Goal: Transaction & Acquisition: Purchase product/service

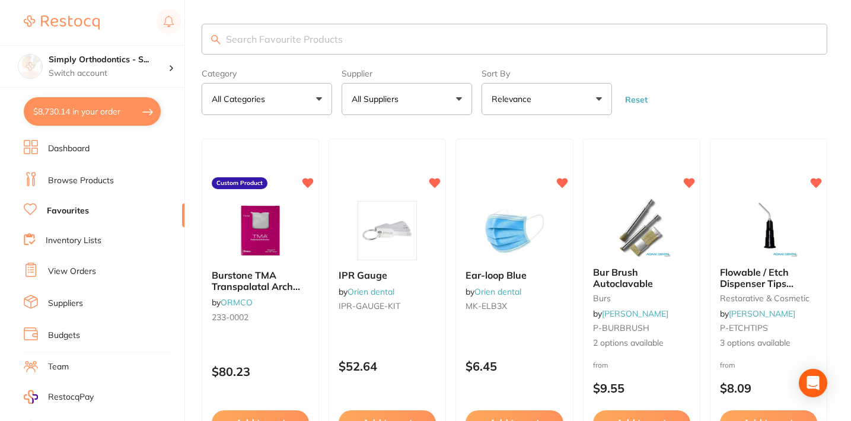
click at [82, 111] on button "$8,730.14 in your order" at bounding box center [92, 111] width 137 height 28
checkbox input "true"
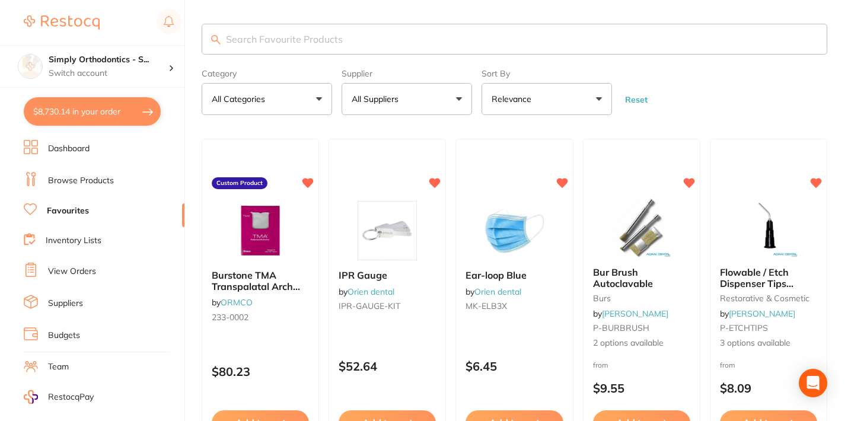
checkbox input "true"
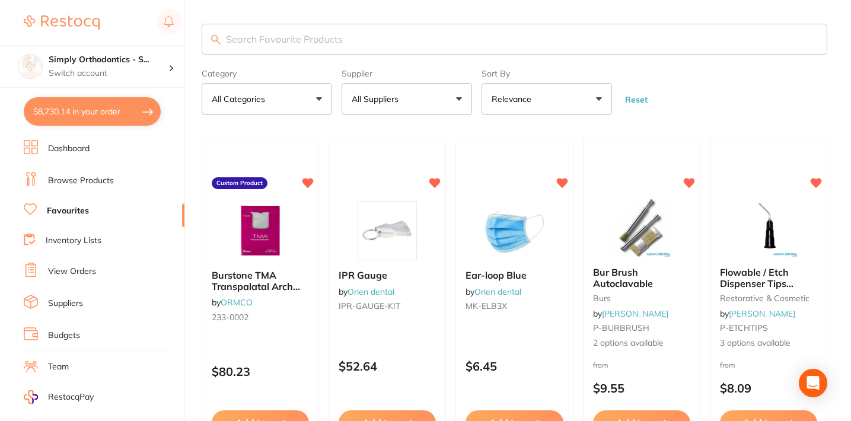
checkbox input "true"
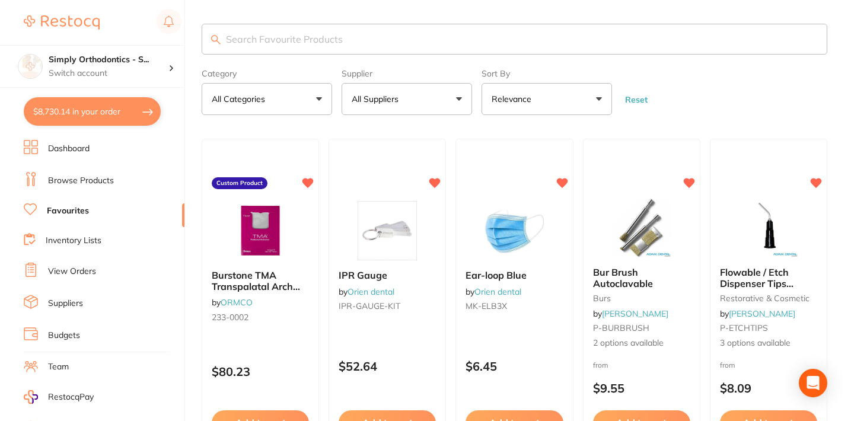
checkbox input "true"
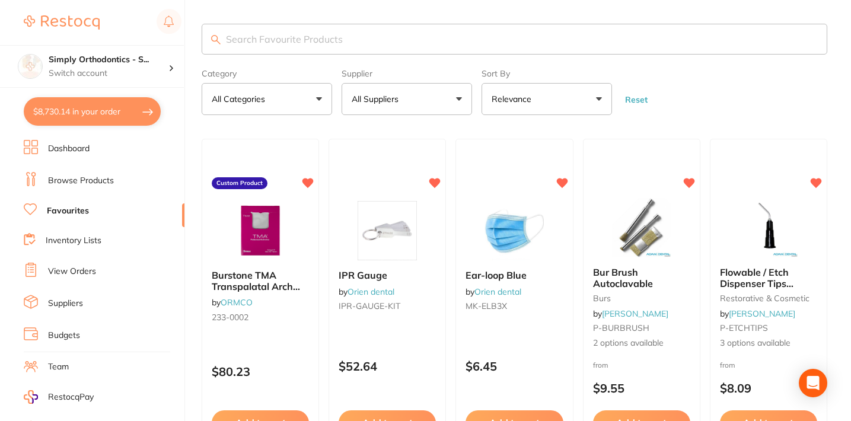
checkbox input "true"
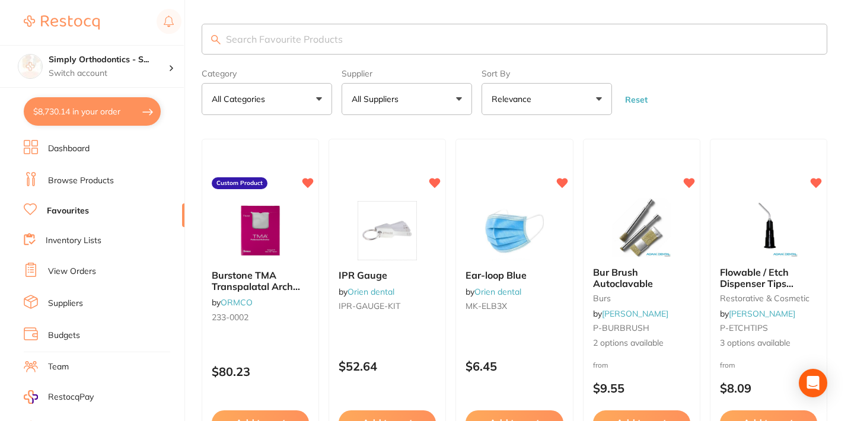
checkbox input "true"
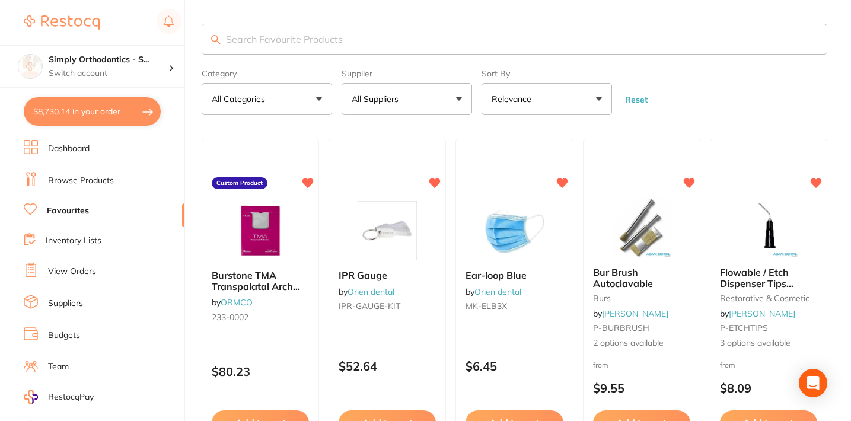
checkbox input "true"
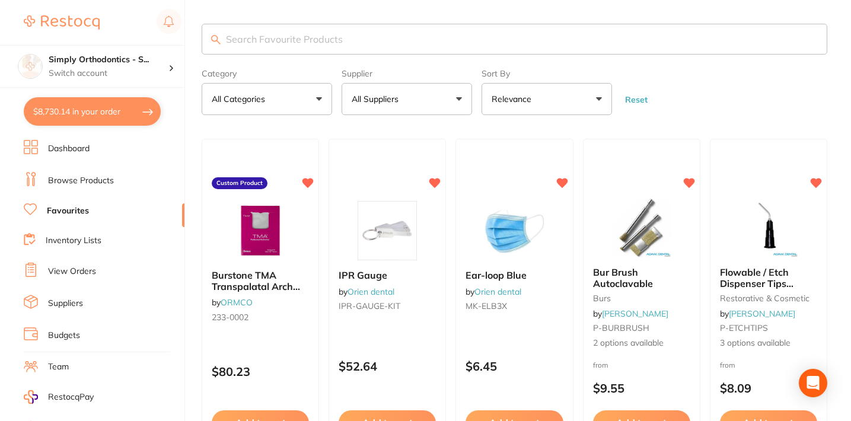
checkbox input "true"
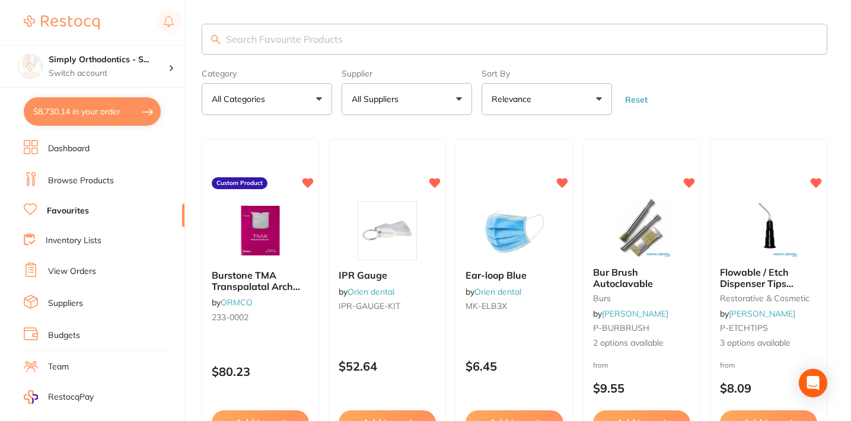
checkbox input "true"
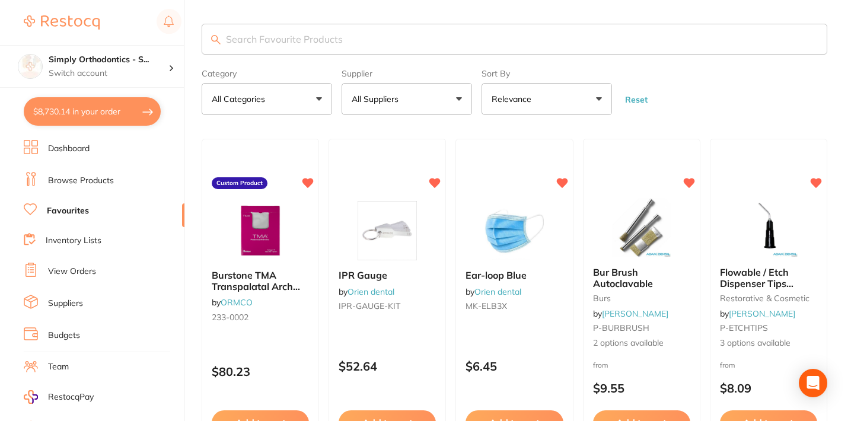
checkbox input "true"
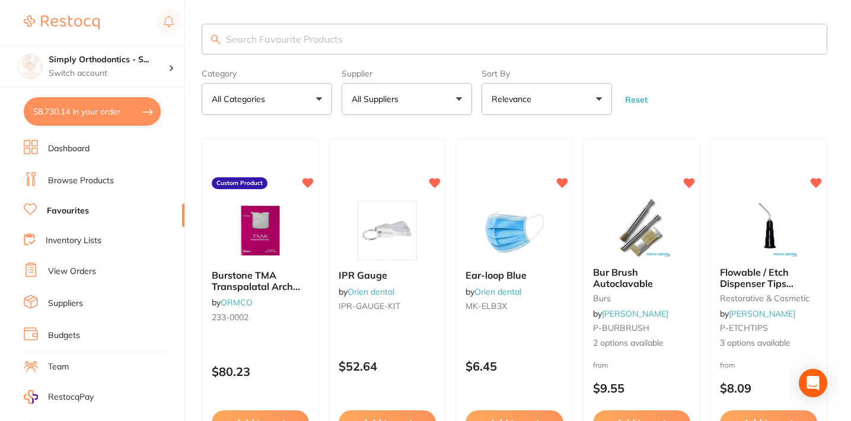
checkbox input "true"
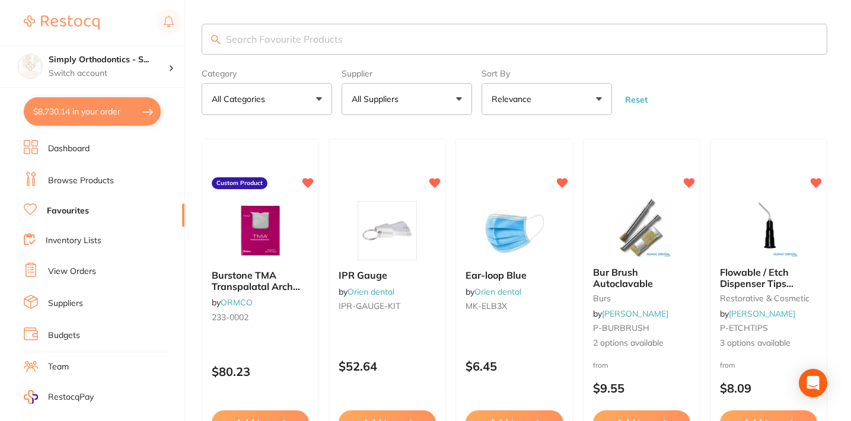
checkbox input "true"
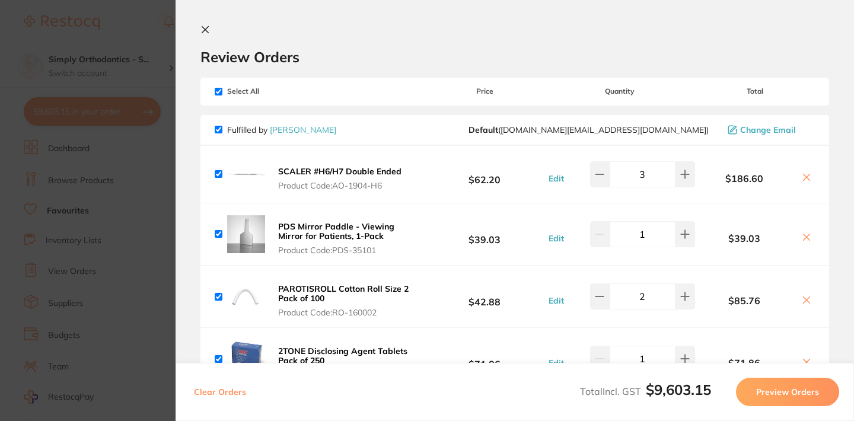
click at [209, 33] on icon at bounding box center [204, 29] width 9 height 9
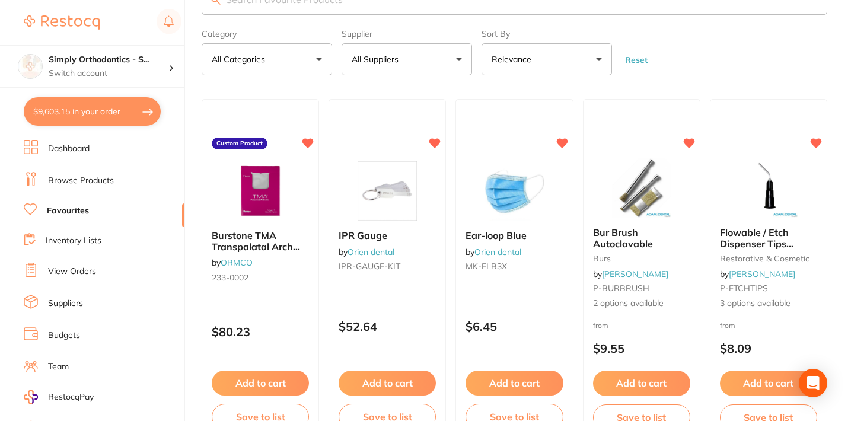
scroll to position [40, 0]
click at [66, 263] on li "View Orders" at bounding box center [104, 272] width 161 height 18
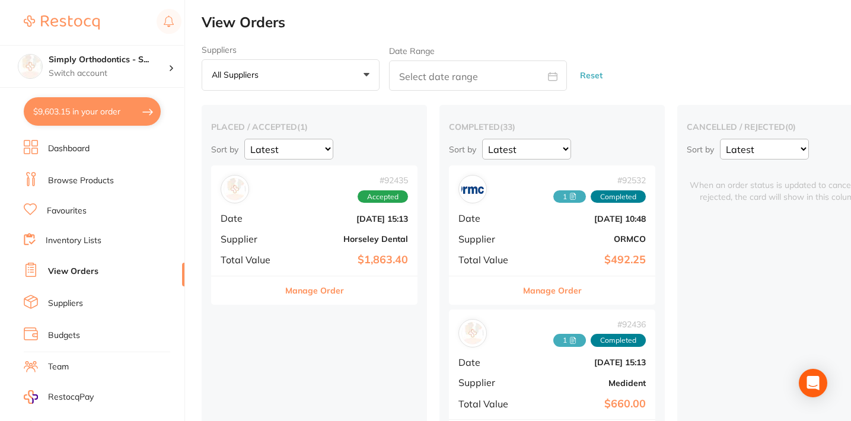
click at [46, 208] on li "Favourites" at bounding box center [104, 210] width 161 height 15
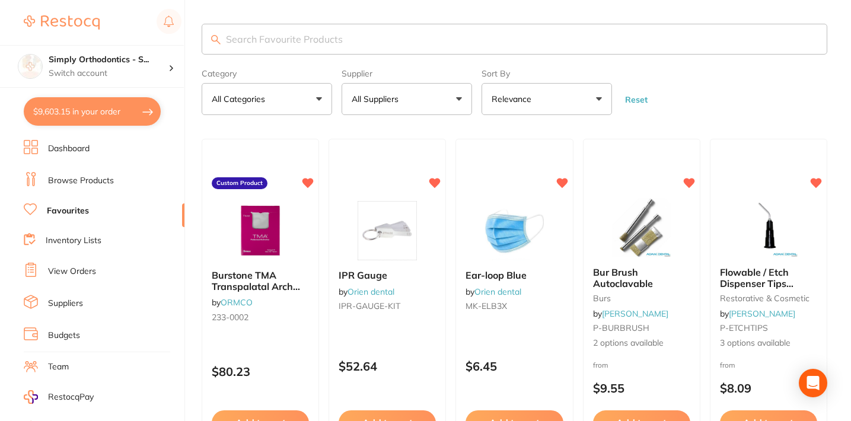
click at [425, 91] on button "All Suppliers" at bounding box center [407, 99] width 131 height 32
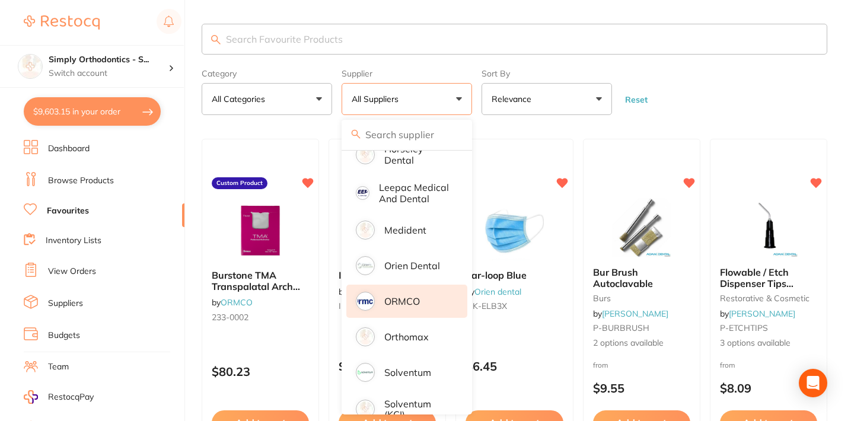
scroll to position [212, 0]
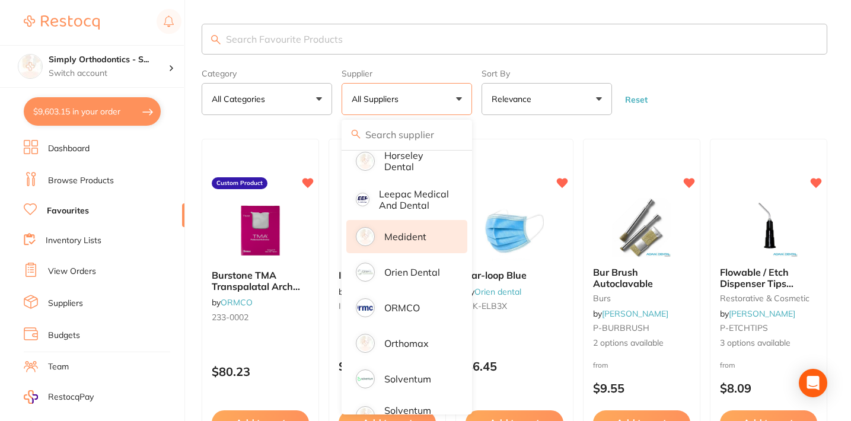
click at [412, 242] on p "Medident" at bounding box center [405, 236] width 42 height 11
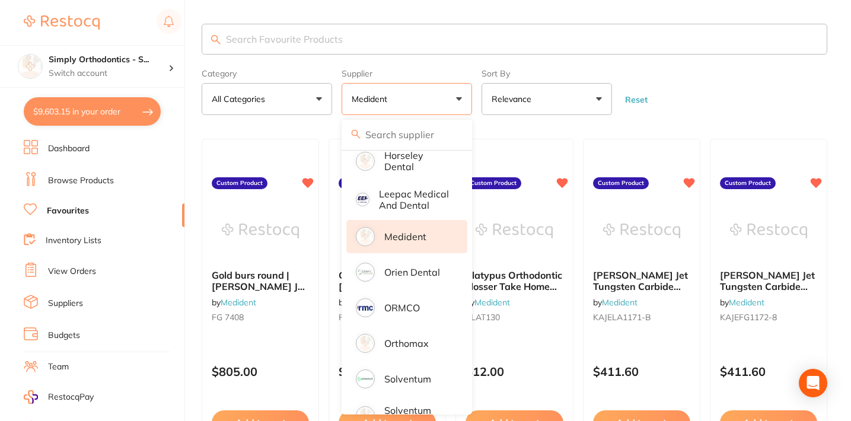
click at [706, 90] on form "Category All Categories All Categories No categories found Clear Category false…" at bounding box center [515, 89] width 626 height 51
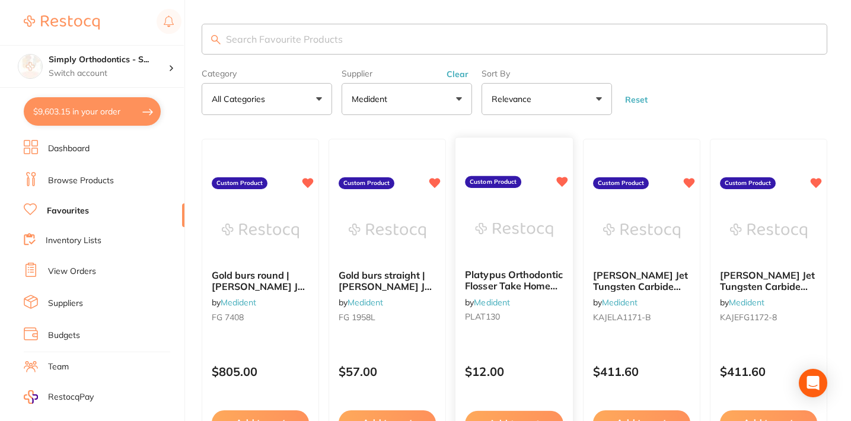
scroll to position [46, 0]
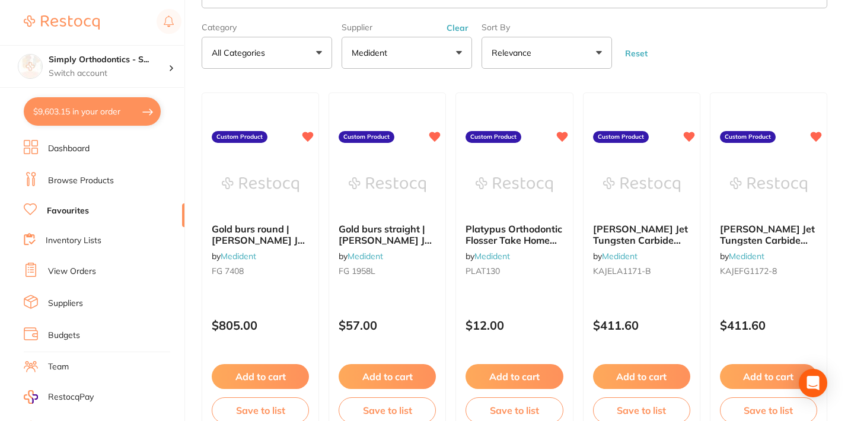
click at [97, 104] on button "$9,603.15 in your order" at bounding box center [92, 111] width 137 height 28
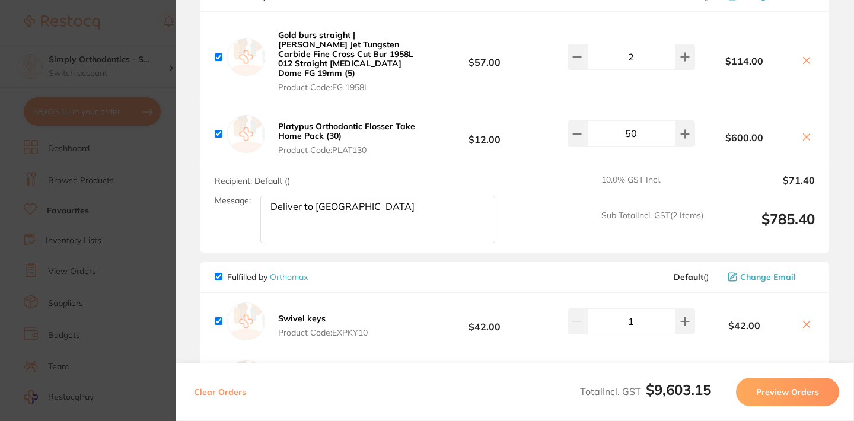
scroll to position [3755, 0]
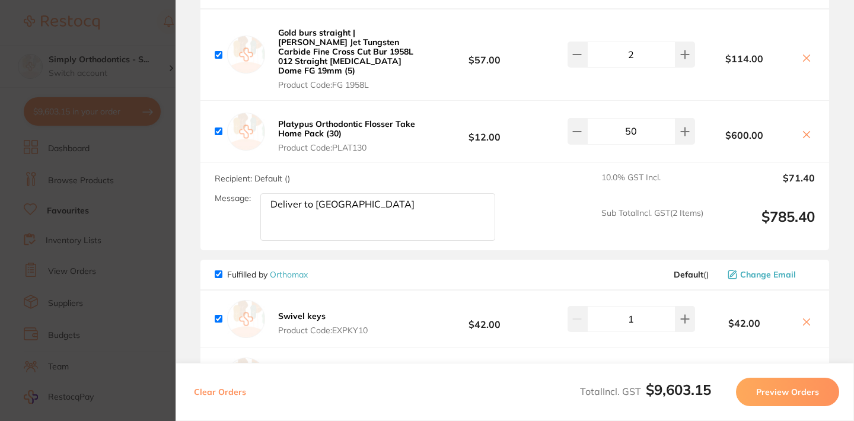
click at [148, 50] on section "Update RRP Set your pre negotiated price for this item. Item Agreed RRP (excl. …" at bounding box center [427, 210] width 854 height 421
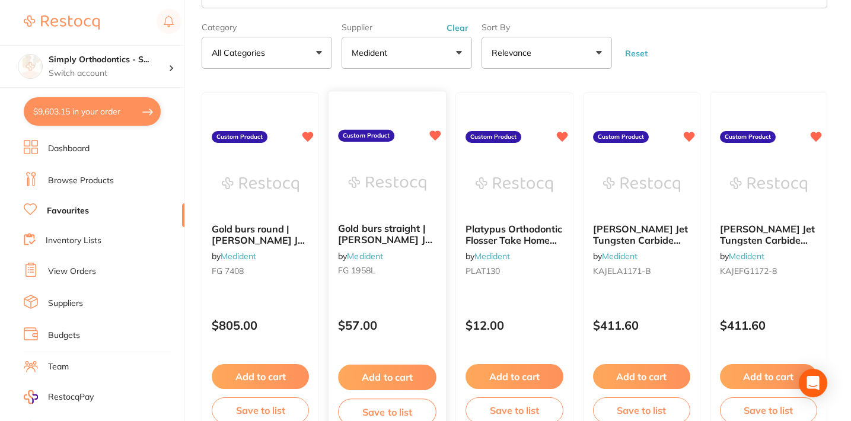
scroll to position [0, 0]
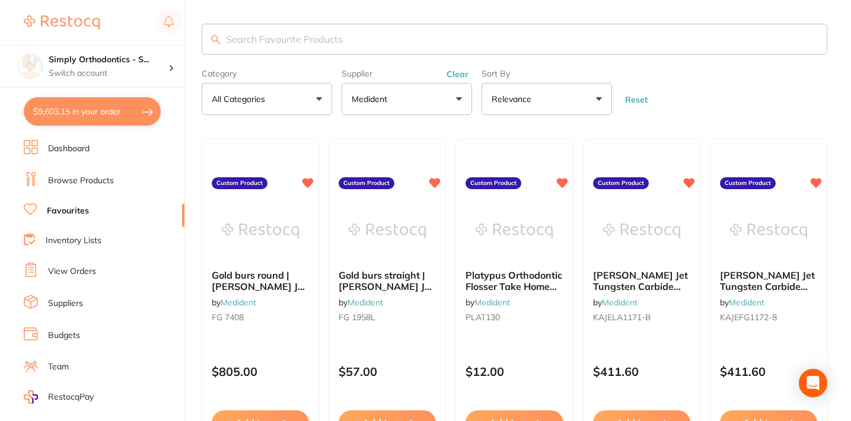
click at [459, 79] on button "Clear" at bounding box center [457, 74] width 29 height 11
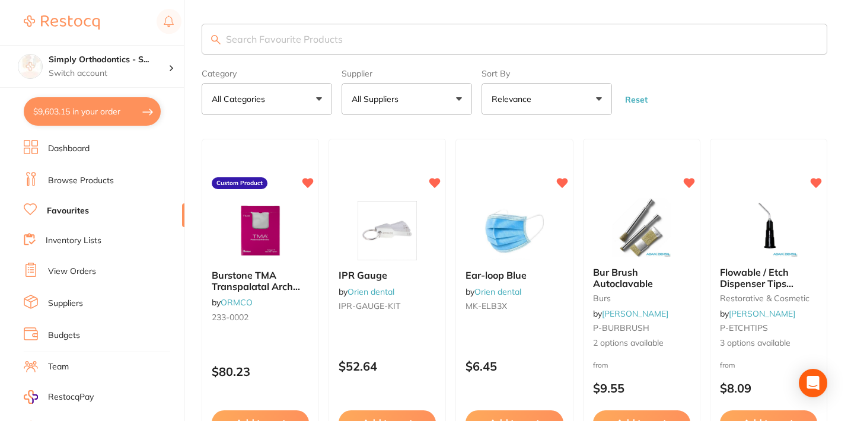
click at [409, 96] on button "All Suppliers" at bounding box center [407, 99] width 131 height 32
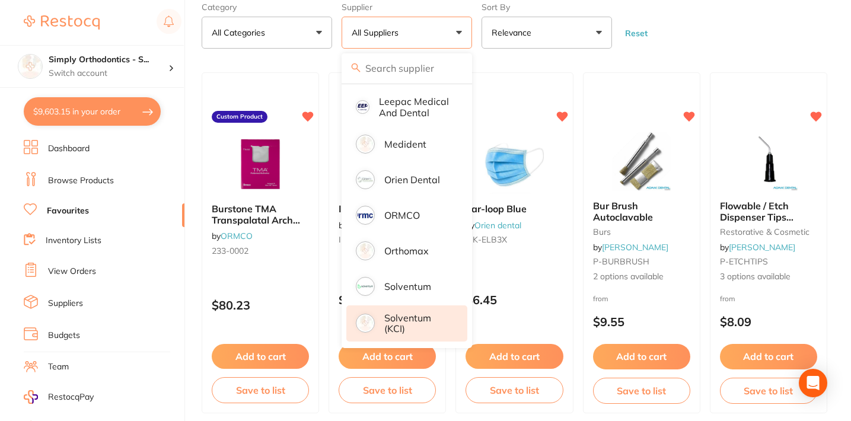
scroll to position [105, 0]
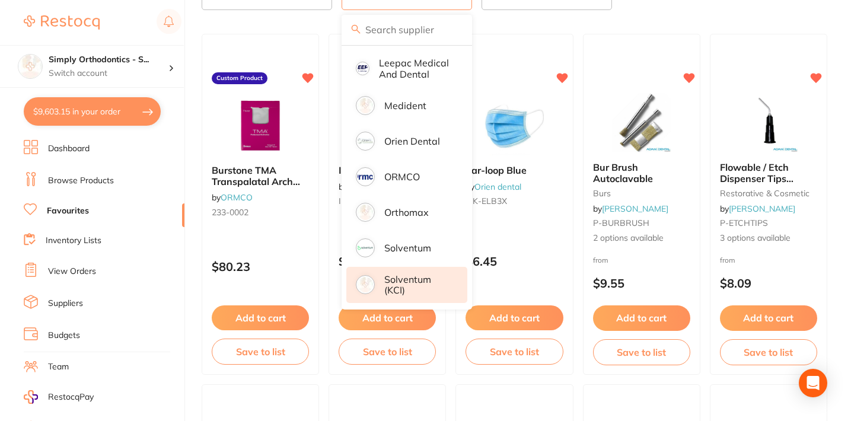
click at [406, 278] on p "Solventum (KCI)" at bounding box center [417, 285] width 66 height 22
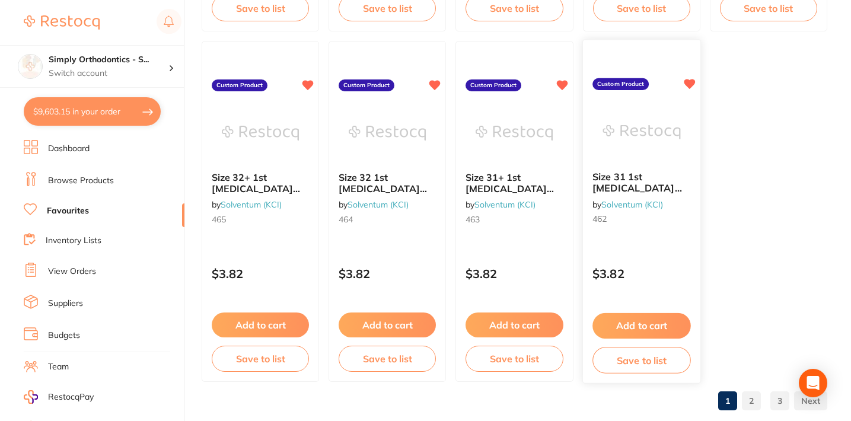
scroll to position [3629, 0]
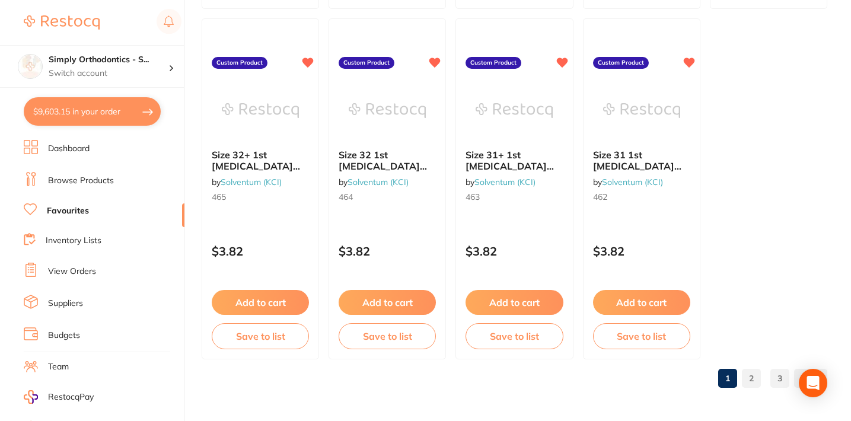
click at [749, 378] on link "2" at bounding box center [751, 379] width 19 height 24
click at [752, 383] on link "2" at bounding box center [751, 379] width 19 height 24
click at [779, 377] on link "3" at bounding box center [780, 379] width 19 height 24
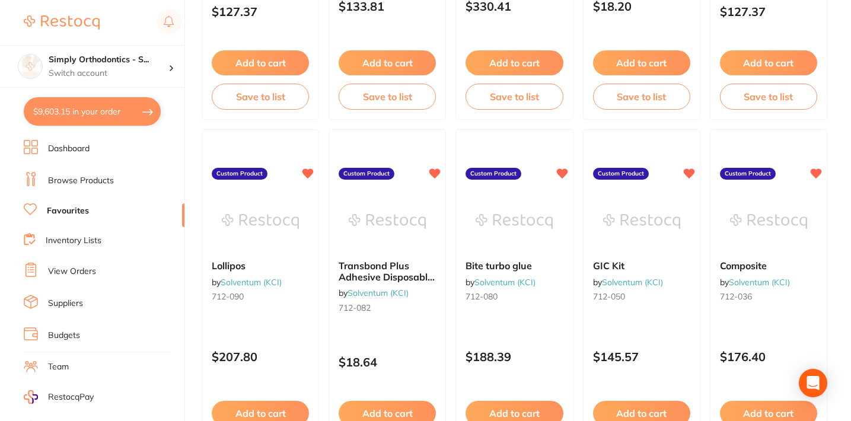
scroll to position [1876, 0]
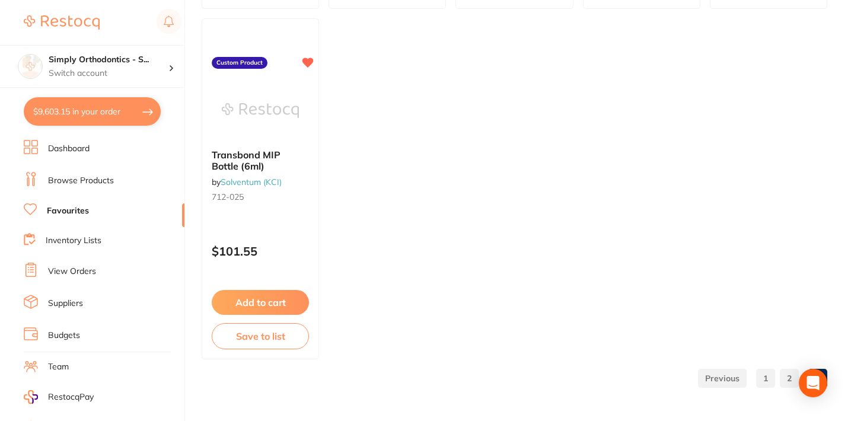
click at [787, 378] on link "2" at bounding box center [789, 379] width 19 height 24
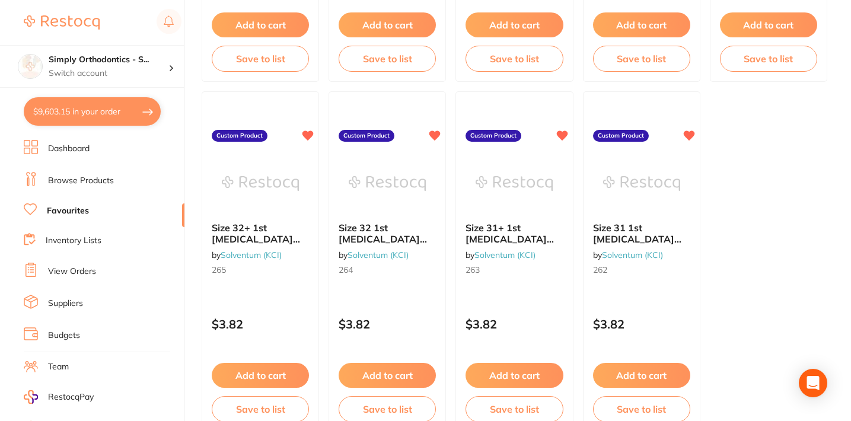
scroll to position [3629, 0]
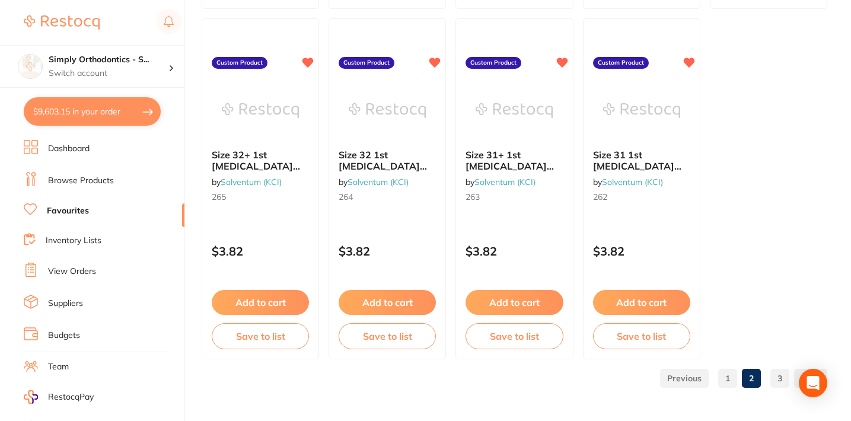
click at [785, 378] on link "3" at bounding box center [780, 379] width 19 height 24
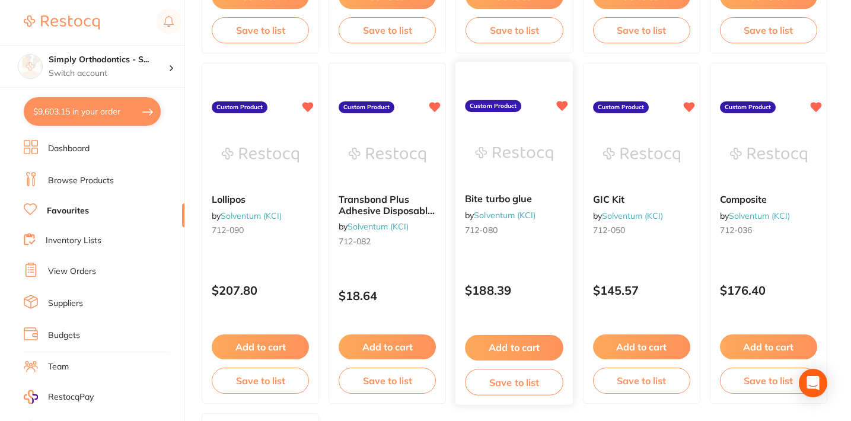
scroll to position [1479, 0]
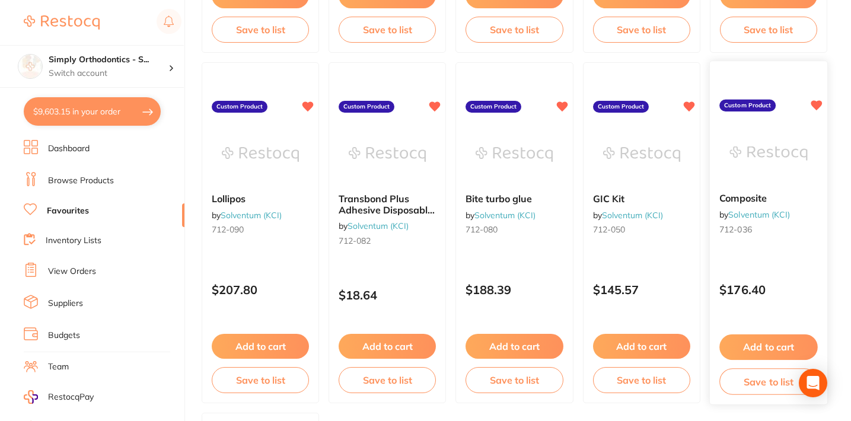
click at [772, 352] on button "Add to cart" at bounding box center [769, 348] width 98 height 26
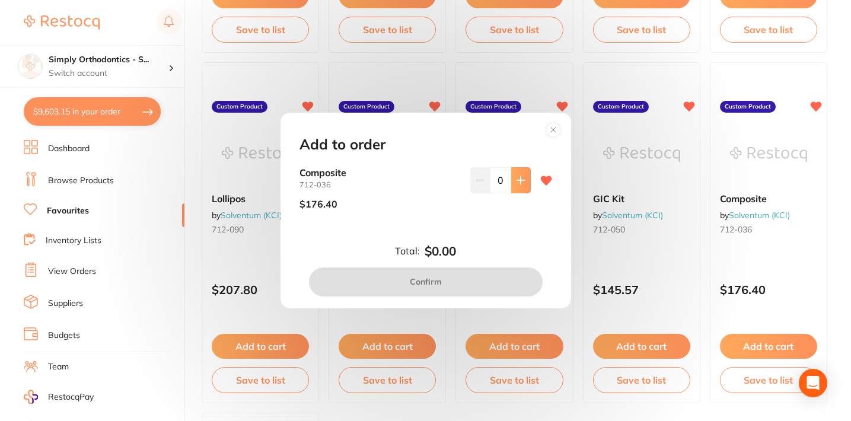
click at [523, 182] on button at bounding box center [521, 180] width 20 height 26
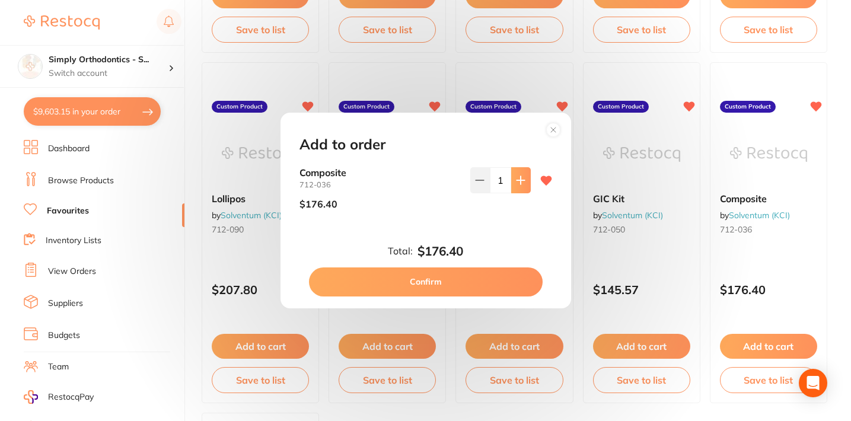
click at [523, 182] on button at bounding box center [521, 180] width 20 height 26
type input "2"
click at [445, 287] on button "Confirm" at bounding box center [426, 282] width 234 height 28
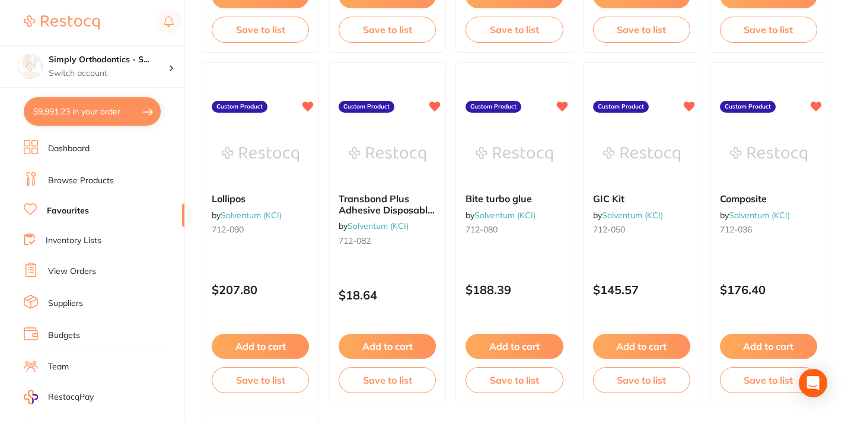
checkbox input "false"
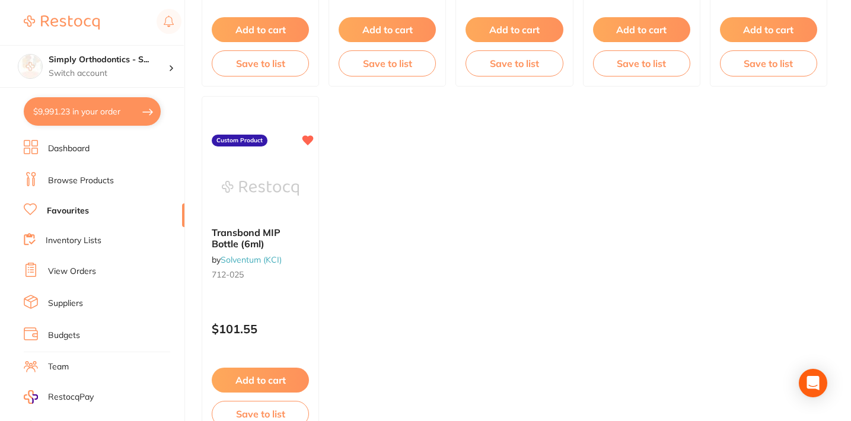
scroll to position [1797, 0]
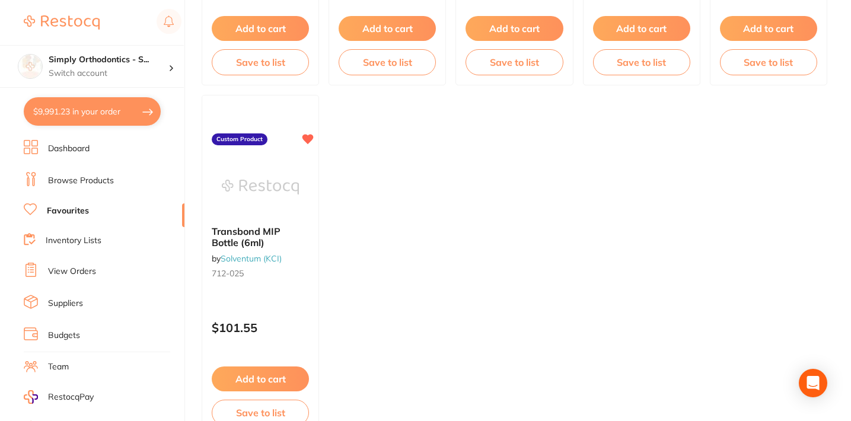
drag, startPoint x: 787, startPoint y: 5, endPoint x: 418, endPoint y: 337, distance: 495.6
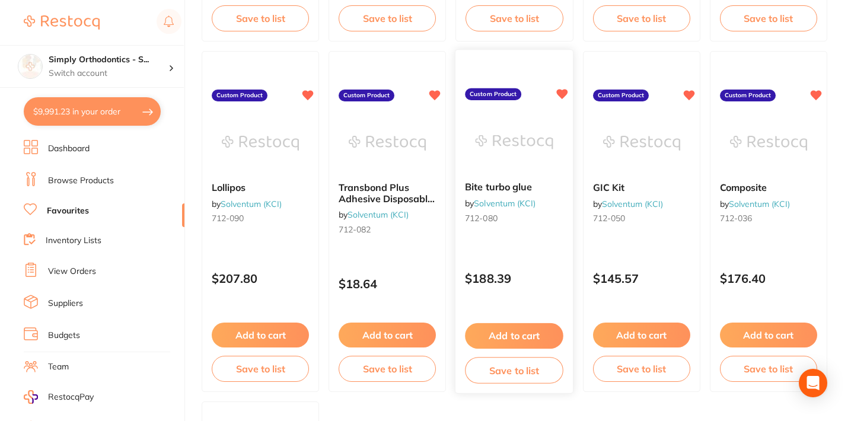
scroll to position [1500, 0]
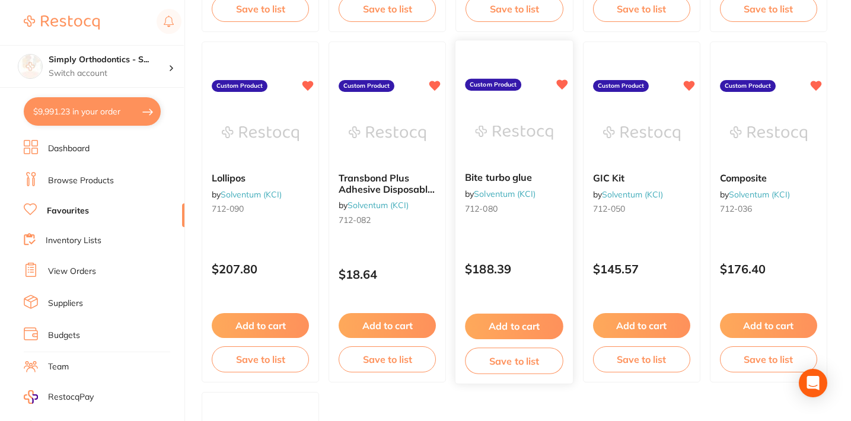
click at [513, 323] on button "Add to cart" at bounding box center [515, 327] width 98 height 26
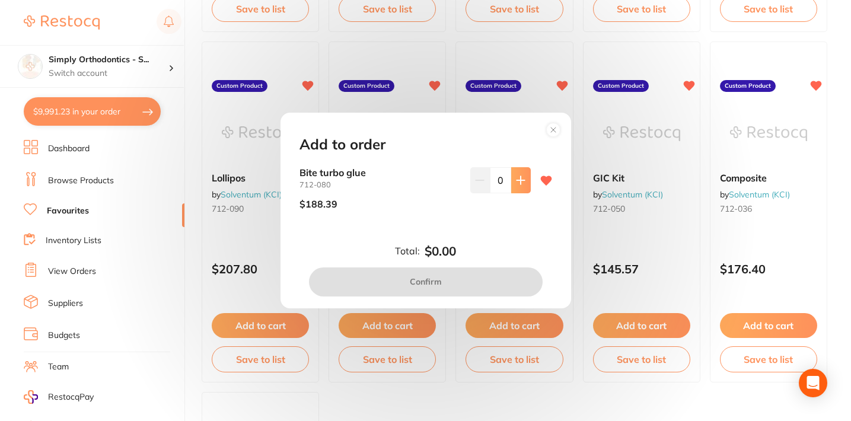
click at [518, 180] on icon at bounding box center [521, 181] width 8 height 8
type input "1"
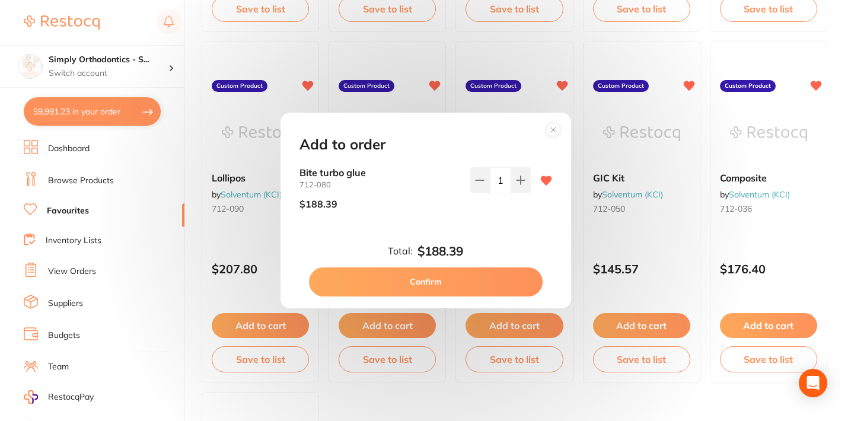
click at [419, 284] on button "Confirm" at bounding box center [426, 282] width 234 height 28
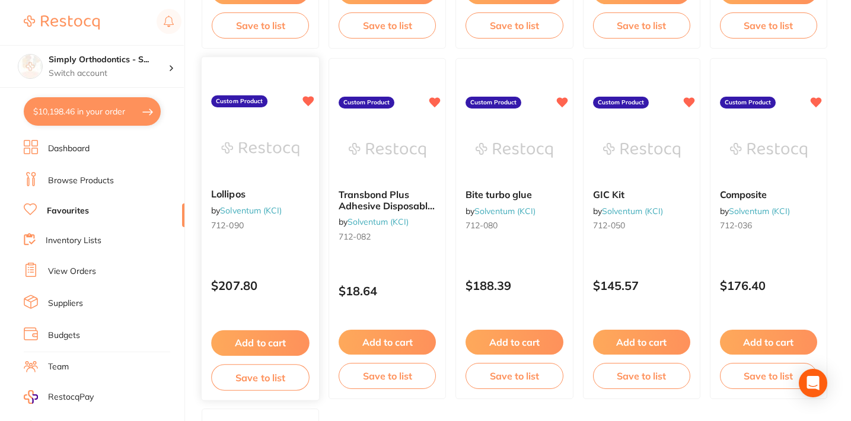
scroll to position [1470, 0]
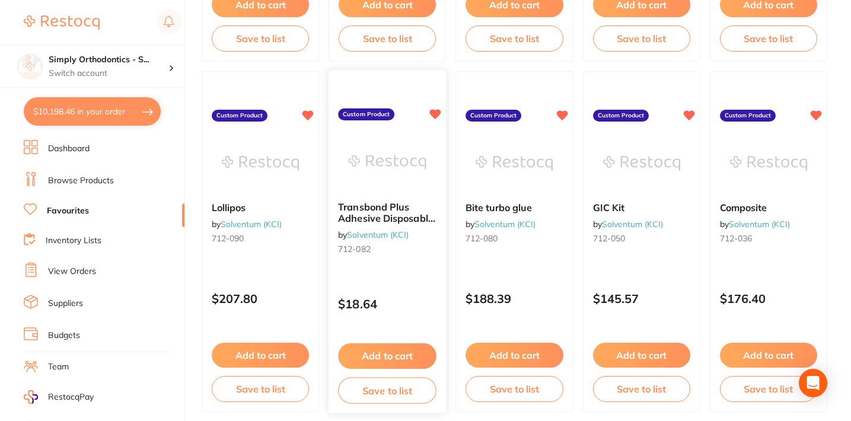
click at [389, 348] on button "Add to cart" at bounding box center [387, 356] width 98 height 26
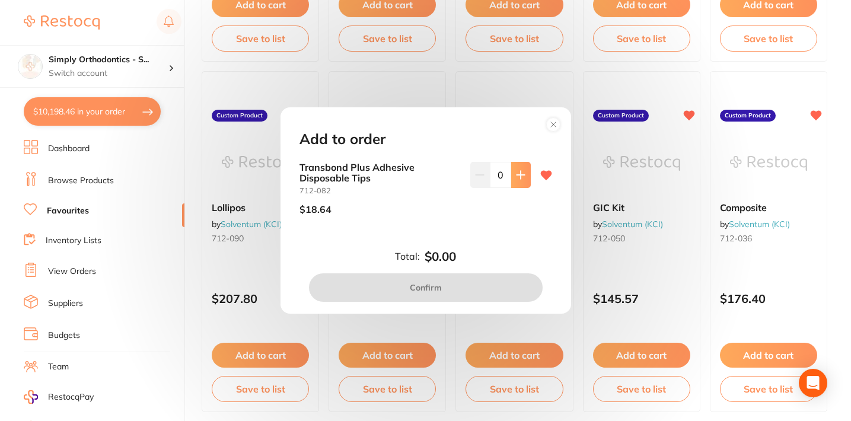
click at [516, 180] on icon at bounding box center [520, 174] width 9 height 9
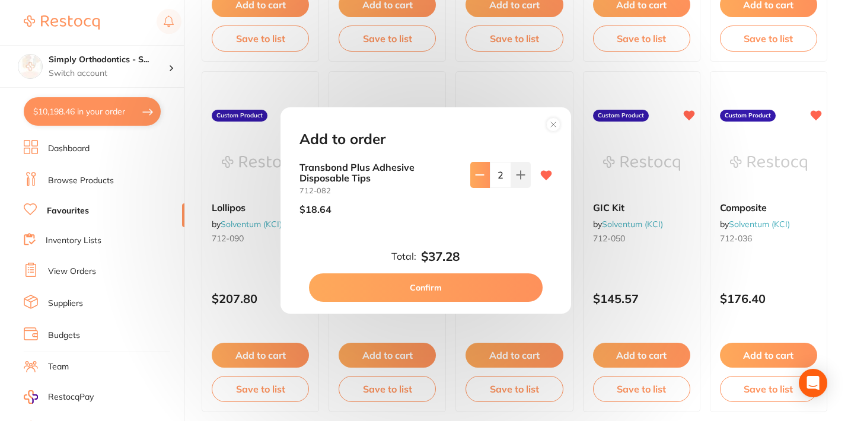
click at [475, 179] on icon at bounding box center [479, 174] width 9 height 9
type input "1"
click at [431, 289] on button "Confirm" at bounding box center [426, 287] width 234 height 28
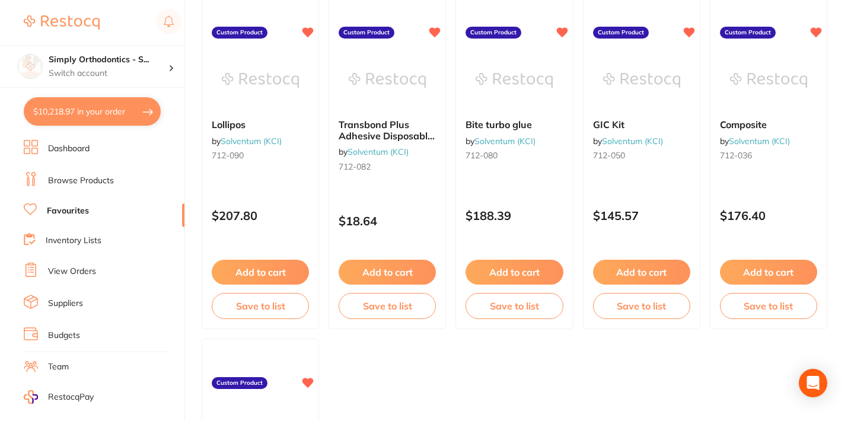
scroll to position [1554, 0]
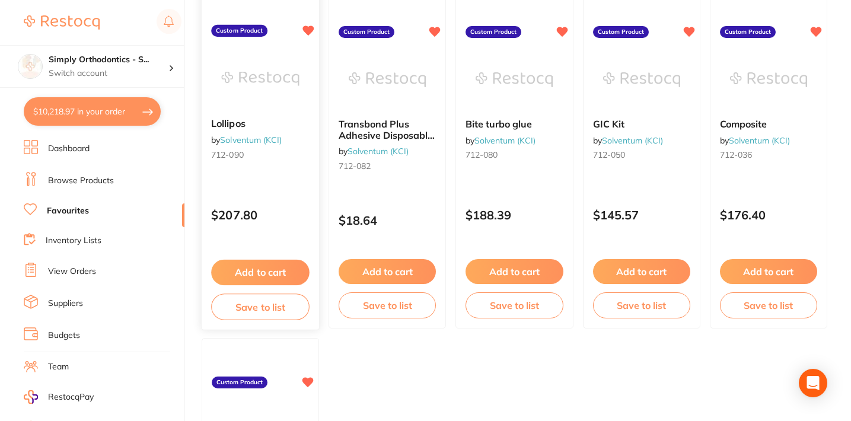
click at [270, 270] on button "Add to cart" at bounding box center [260, 273] width 98 height 26
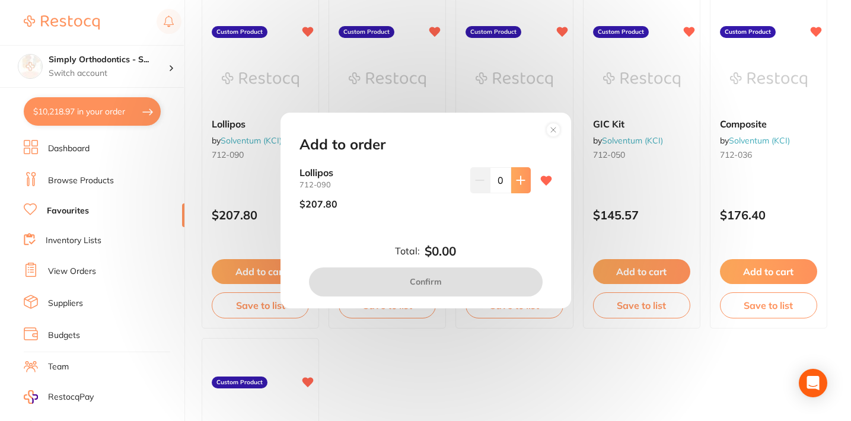
click at [524, 185] on button at bounding box center [521, 180] width 20 height 26
type input "1"
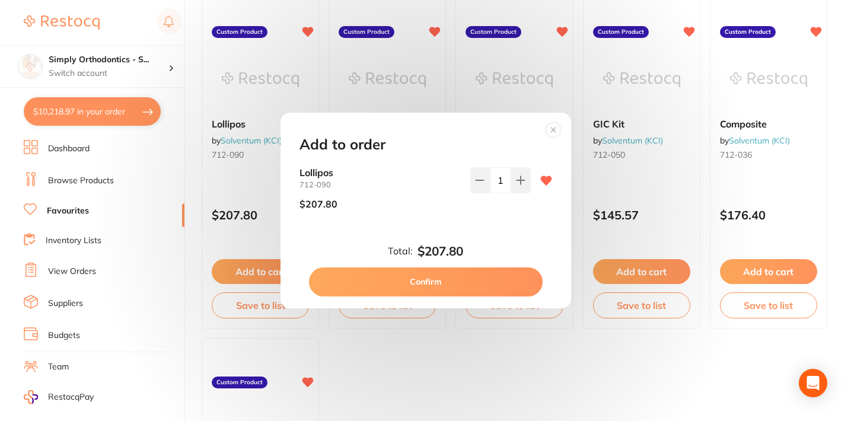
click at [450, 281] on button "Confirm" at bounding box center [426, 282] width 234 height 28
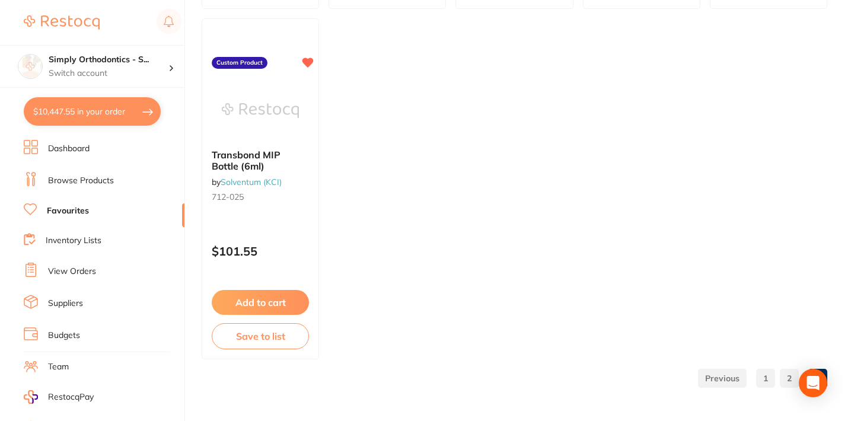
scroll to position [1876, 0]
click at [252, 295] on button "Add to cart" at bounding box center [260, 304] width 98 height 26
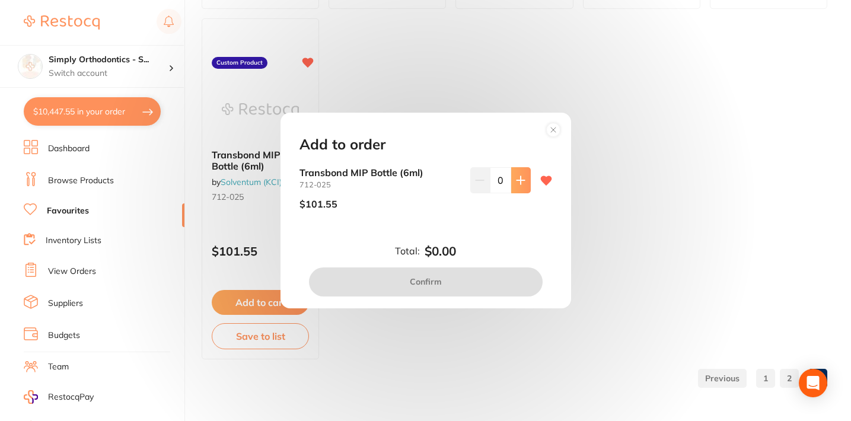
click at [516, 179] on icon at bounding box center [520, 180] width 9 height 9
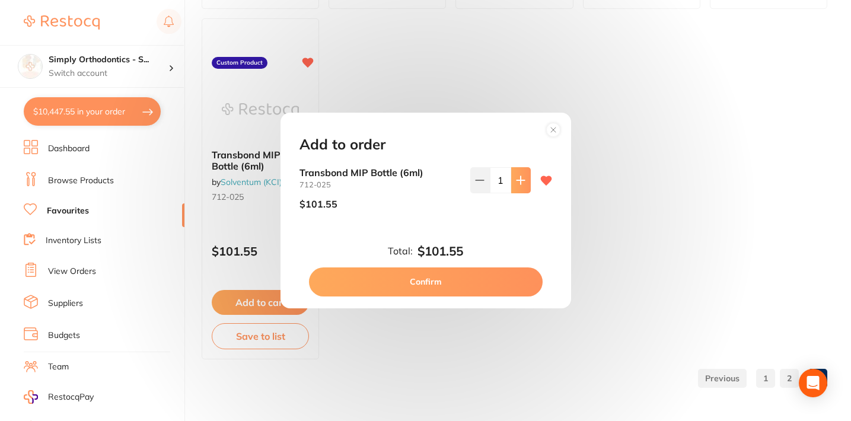
type input "1"
click at [425, 282] on button "Confirm" at bounding box center [426, 282] width 234 height 28
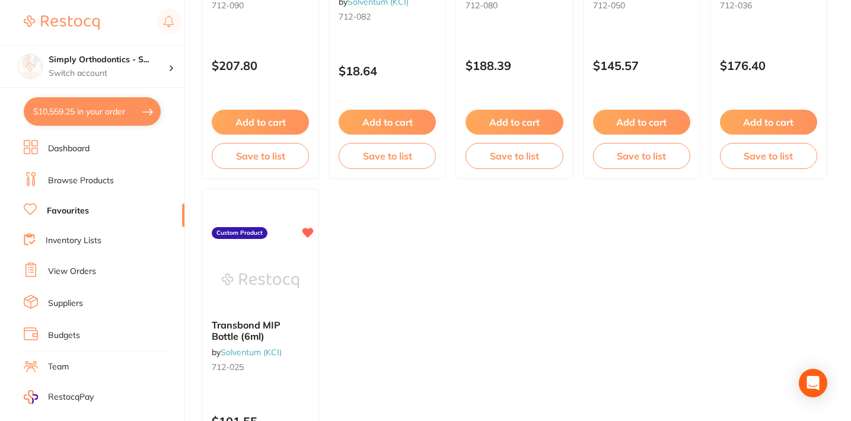
scroll to position [1701, 0]
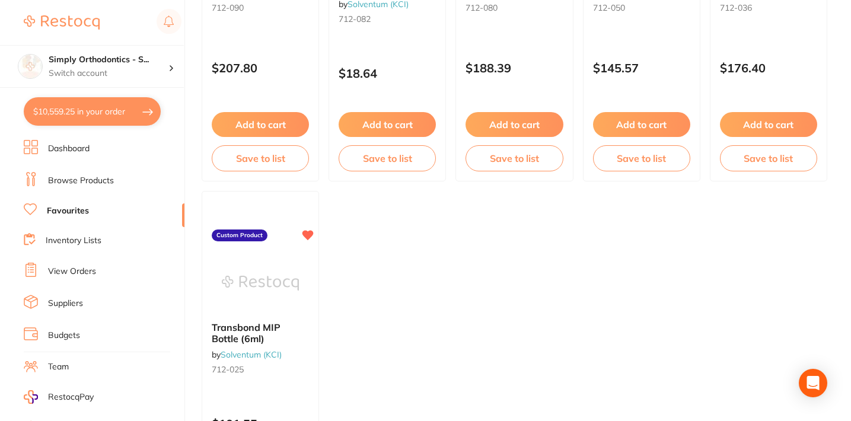
click at [97, 114] on button "$10,559.25 in your order" at bounding box center [92, 111] width 137 height 28
checkbox input "true"
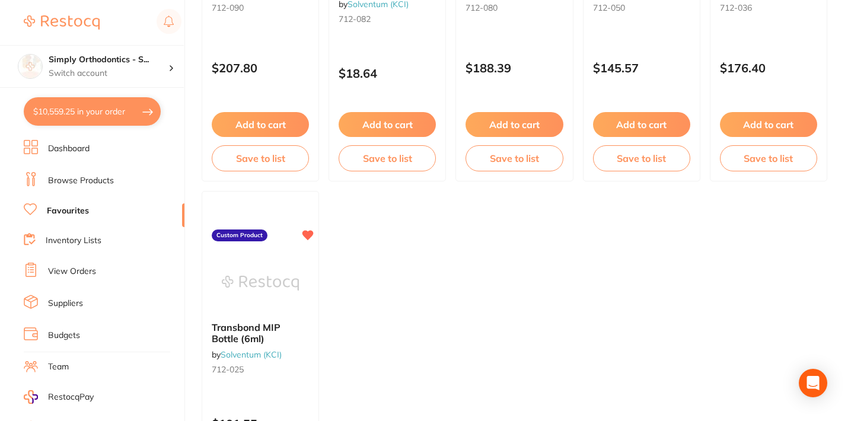
checkbox input "true"
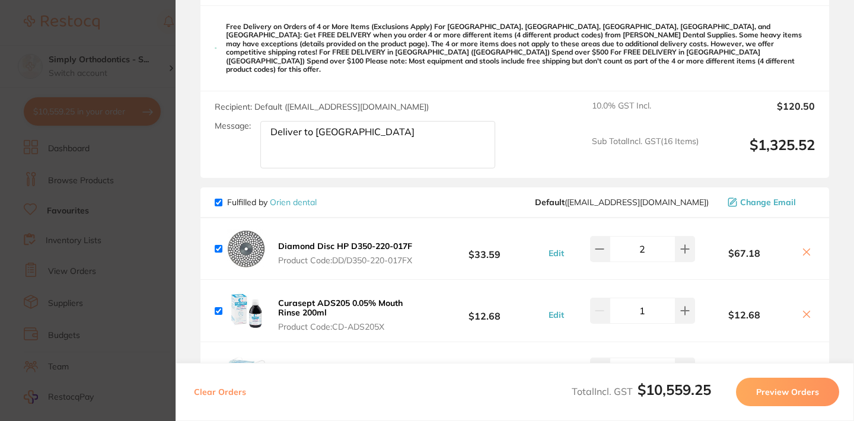
scroll to position [1605, 0]
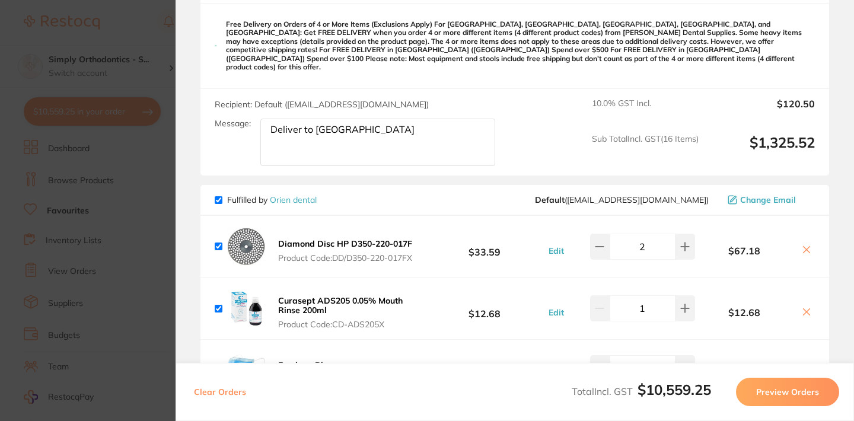
click at [346, 136] on textarea "Deliver to [GEOGRAPHIC_DATA]" at bounding box center [377, 142] width 235 height 47
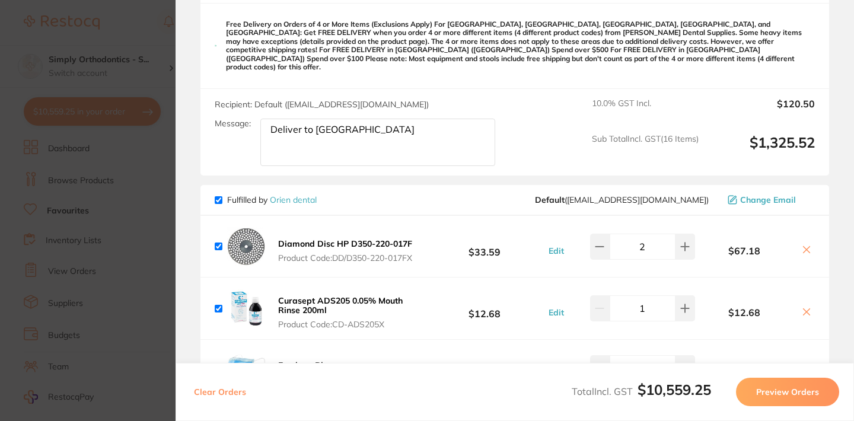
click at [346, 136] on textarea "Deliver to [GEOGRAPHIC_DATA]" at bounding box center [377, 142] width 235 height 47
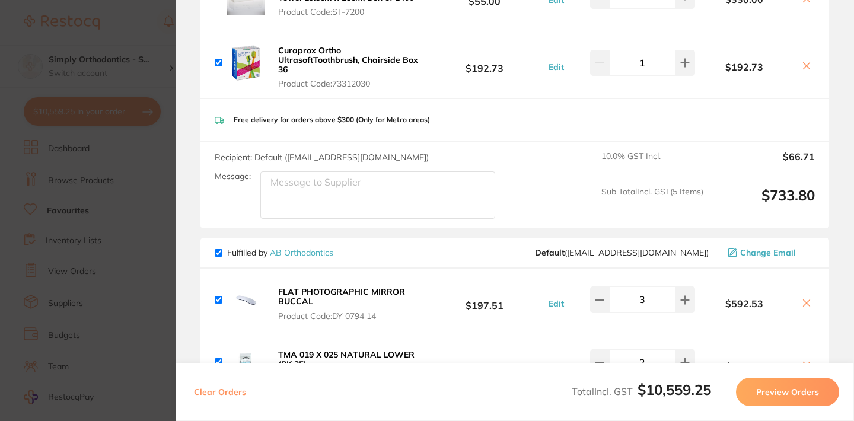
scroll to position [2038, 0]
click at [339, 196] on textarea "Message:" at bounding box center [377, 194] width 235 height 47
paste textarea "Deliver to [GEOGRAPHIC_DATA]"
type textarea "Deliver to [GEOGRAPHIC_DATA]"
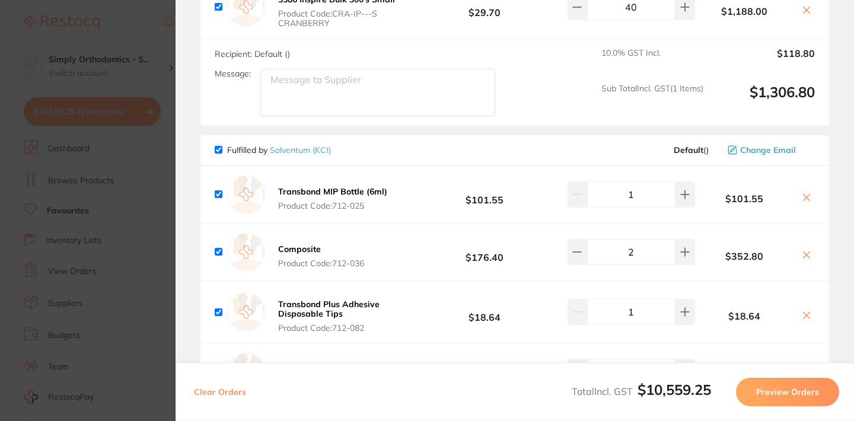
scroll to position [3603, 0]
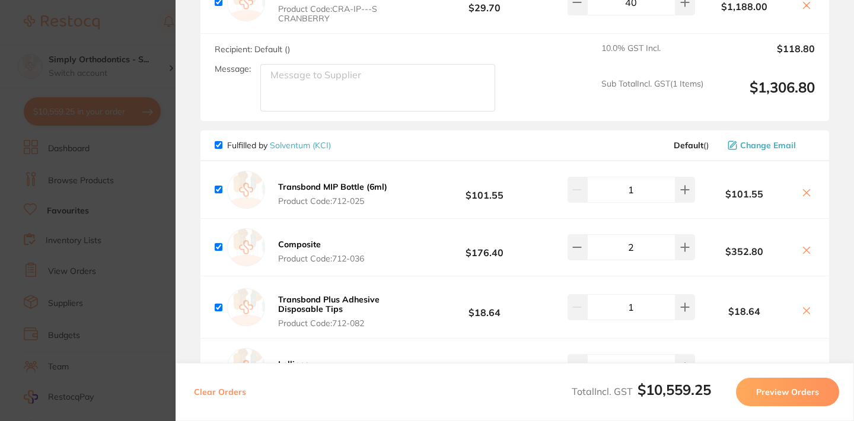
click at [330, 97] on textarea "Message:" at bounding box center [377, 87] width 235 height 47
paste textarea "Deliver to [GEOGRAPHIC_DATA]"
type textarea "Deliver to [GEOGRAPHIC_DATA]"
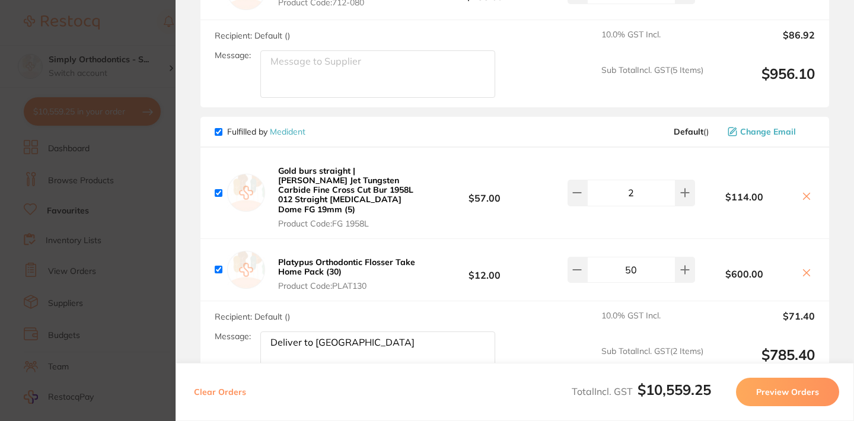
scroll to position [4037, 0]
click at [324, 97] on textarea "Message:" at bounding box center [377, 73] width 235 height 47
paste textarea "Deliver to [GEOGRAPHIC_DATA]"
type textarea "Deliver to [GEOGRAPHIC_DATA]"
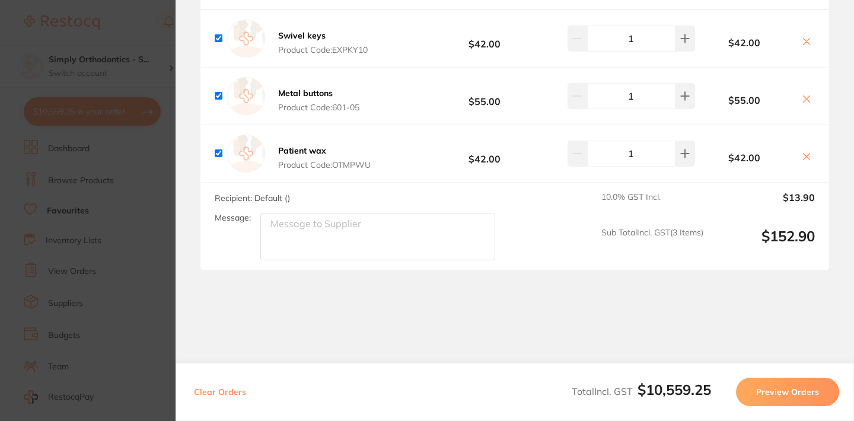
scroll to position [4474, 0]
click at [371, 224] on textarea "Message:" at bounding box center [377, 236] width 235 height 47
paste textarea "Deliver to [GEOGRAPHIC_DATA]"
type textarea "Deliver to [GEOGRAPHIC_DATA]"
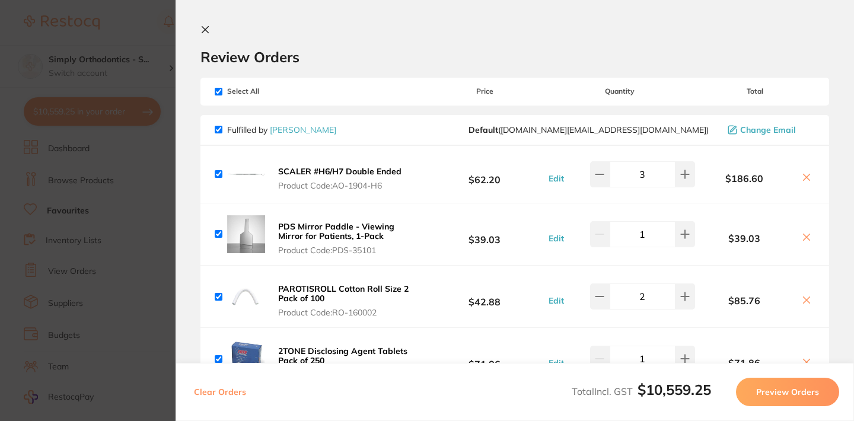
scroll to position [0, 0]
click at [206, 30] on icon at bounding box center [204, 29] width 9 height 9
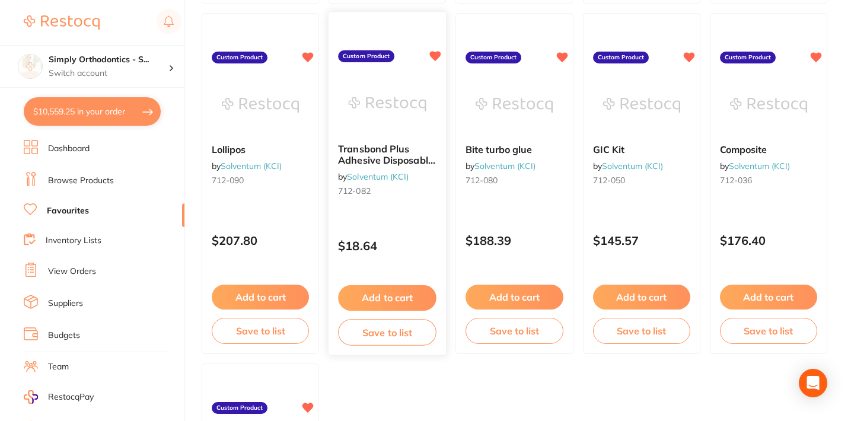
scroll to position [1528, 0]
click at [397, 294] on button "Add to cart" at bounding box center [387, 298] width 98 height 26
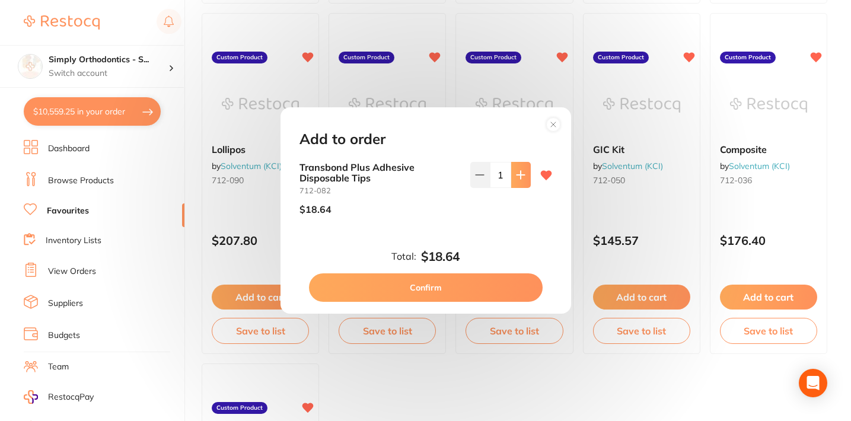
click at [519, 179] on icon at bounding box center [520, 174] width 9 height 9
type input "4"
click at [434, 286] on button "Confirm" at bounding box center [426, 287] width 234 height 28
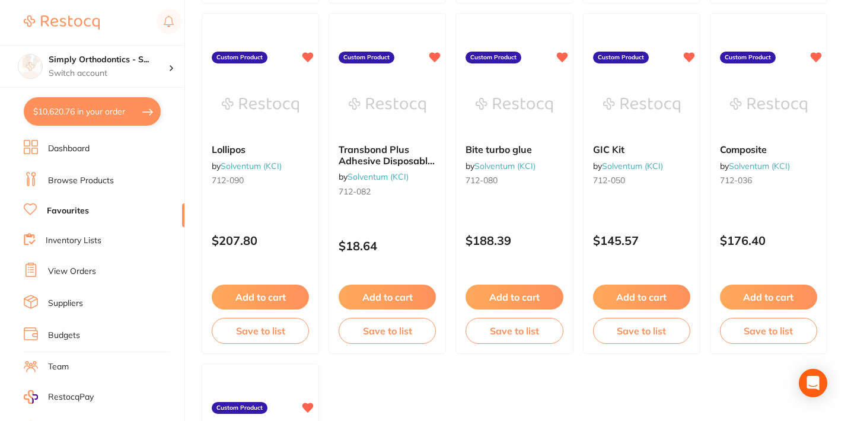
type input "4"
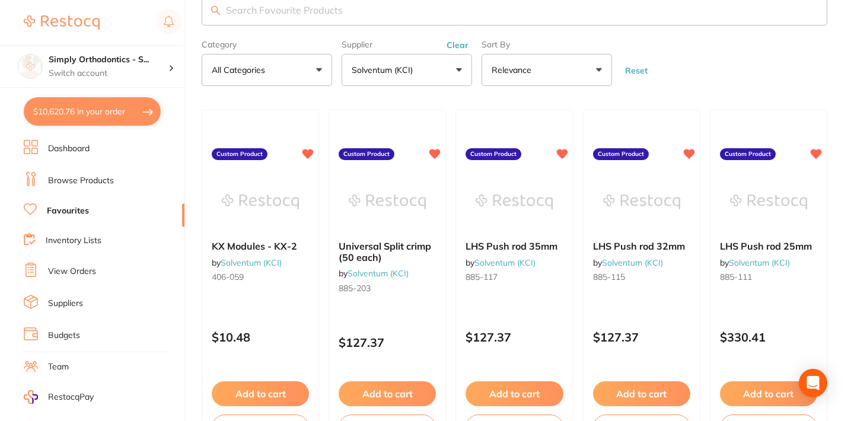
scroll to position [0, 0]
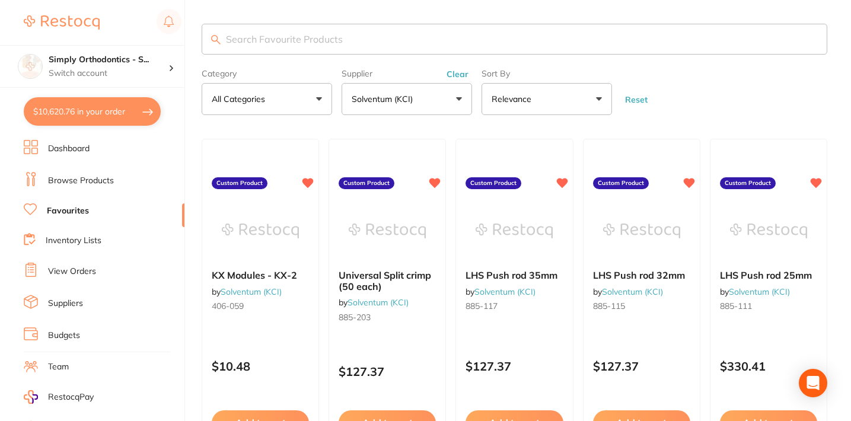
click at [456, 77] on button "Clear" at bounding box center [457, 74] width 29 height 11
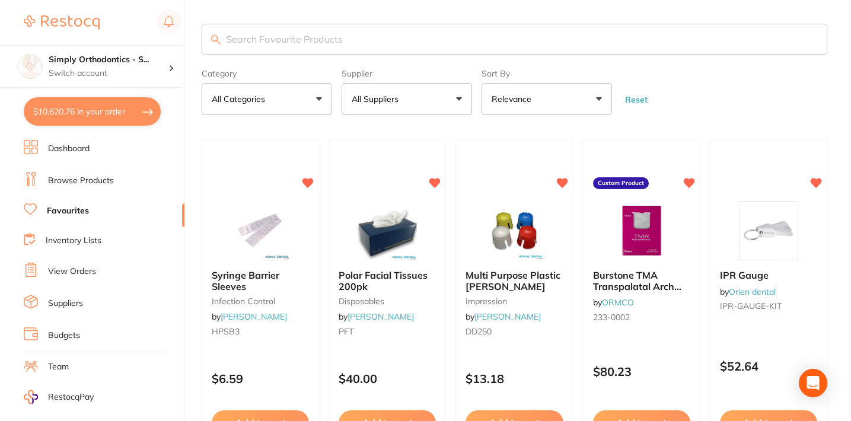
click at [462, 104] on button "All Suppliers" at bounding box center [407, 99] width 131 height 32
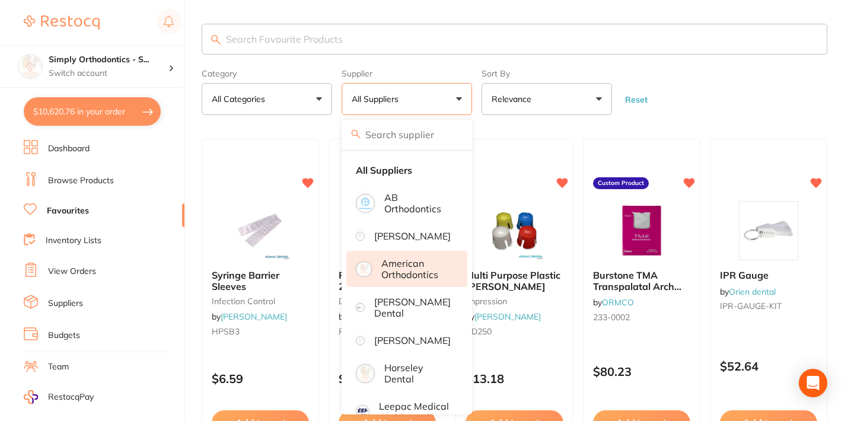
click at [378, 282] on li "American Orthodontics" at bounding box center [406, 269] width 121 height 36
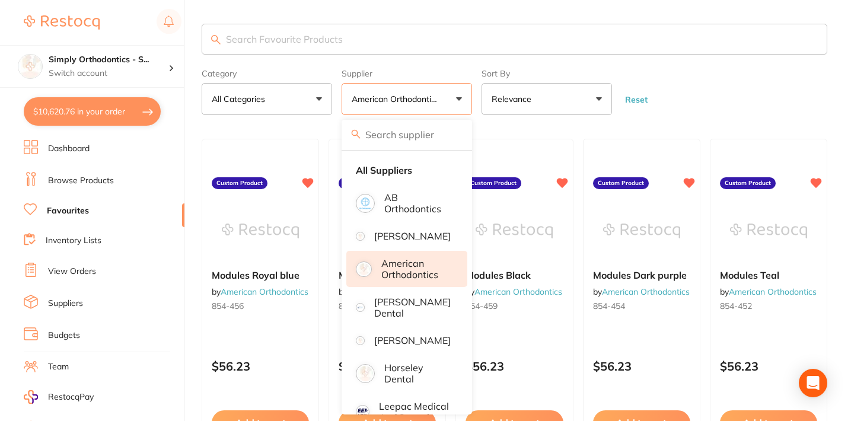
click at [751, 110] on form "Category All Categories All Categories No categories found Clear Category false…" at bounding box center [515, 89] width 626 height 51
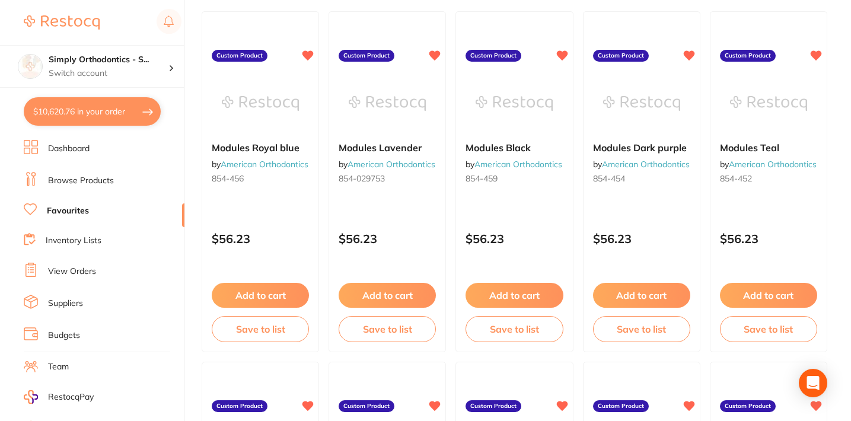
scroll to position [128, 0]
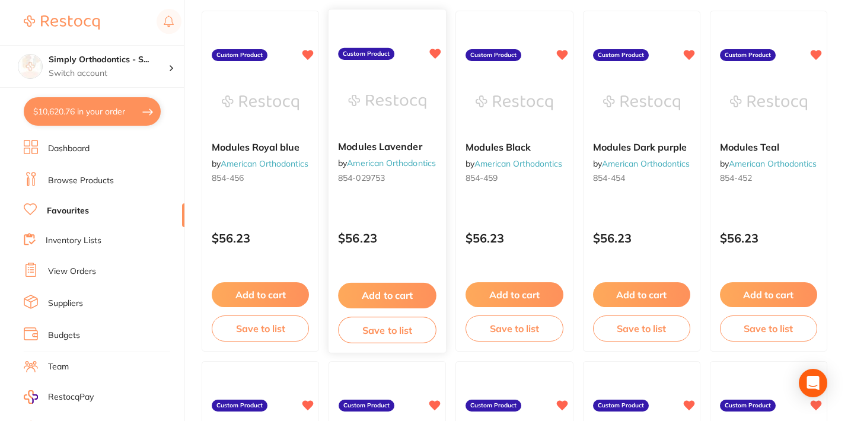
click at [380, 292] on button "Add to cart" at bounding box center [387, 296] width 98 height 26
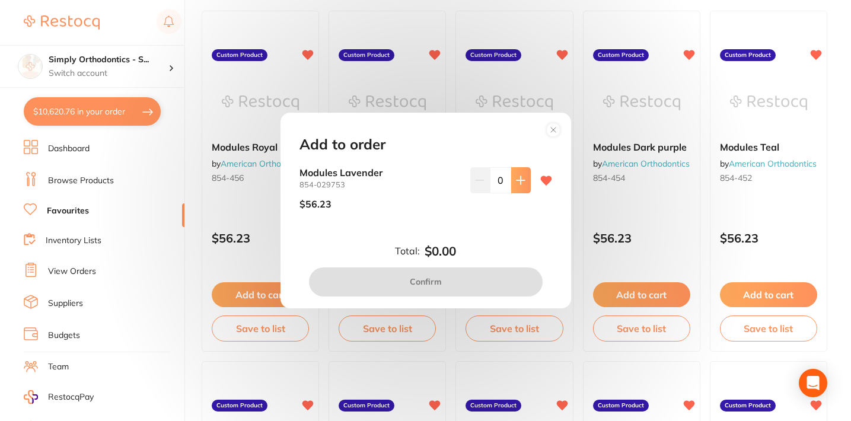
click at [512, 189] on button at bounding box center [521, 180] width 20 height 26
type input "1"
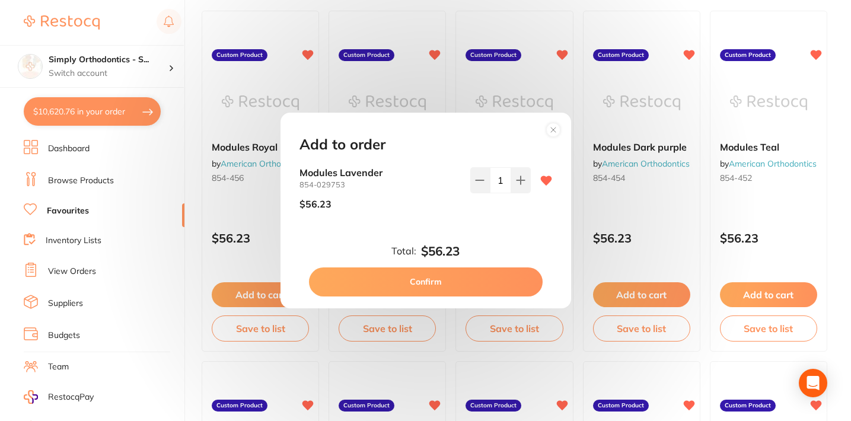
click at [410, 279] on button "Confirm" at bounding box center [426, 282] width 234 height 28
checkbox input "false"
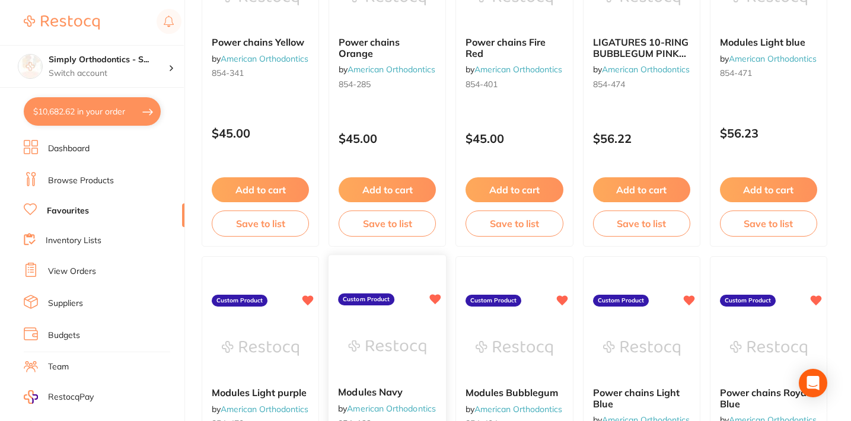
scroll to position [1635, 0]
click at [756, 189] on button "Add to cart" at bounding box center [769, 191] width 98 height 26
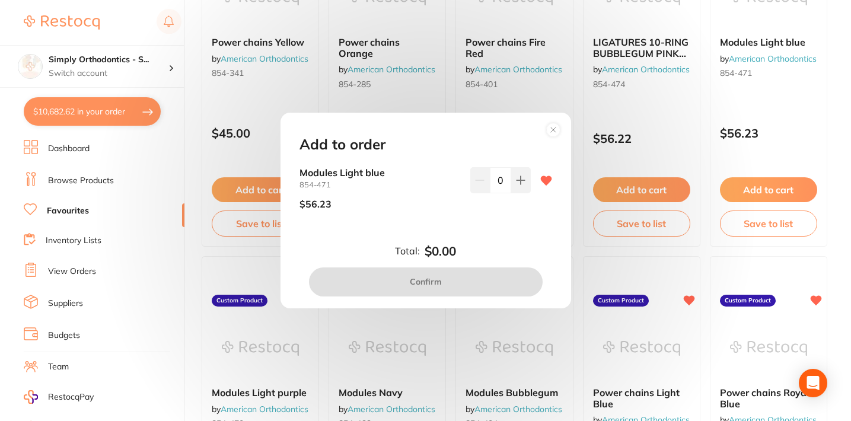
click at [517, 182] on icon at bounding box center [521, 181] width 8 height 8
type input "1"
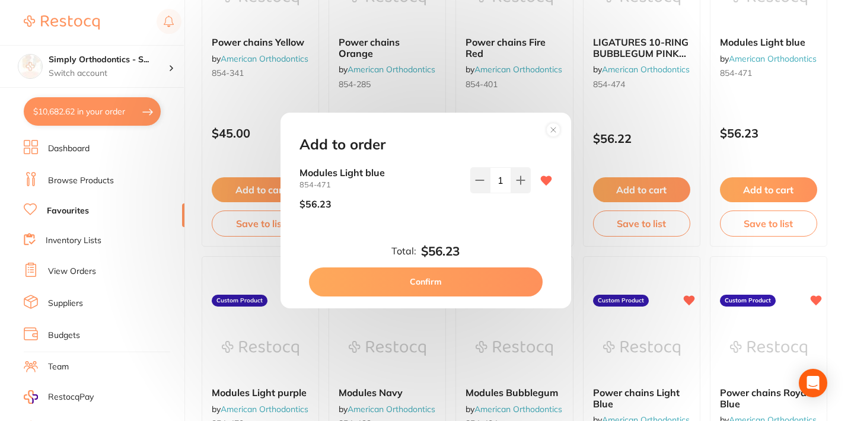
click at [432, 276] on button "Confirm" at bounding box center [426, 282] width 234 height 28
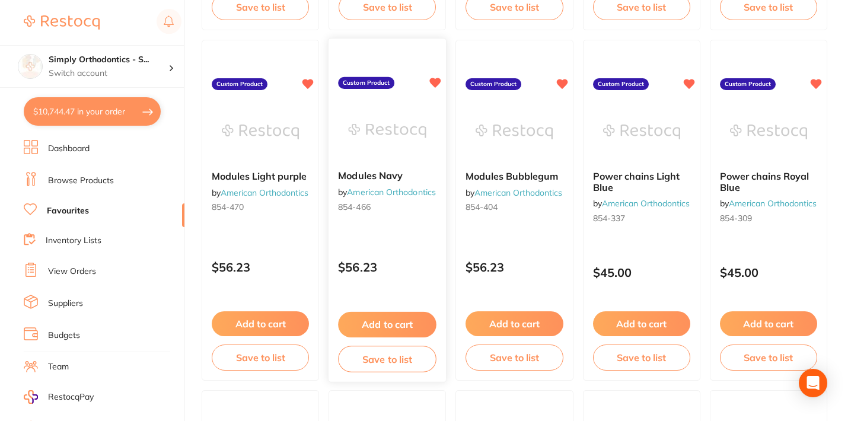
scroll to position [1857, 0]
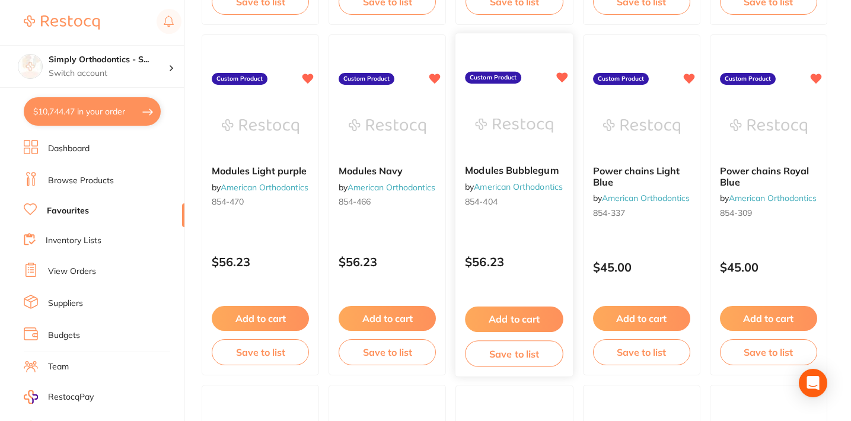
click at [536, 320] on button "Add to cart" at bounding box center [515, 320] width 98 height 26
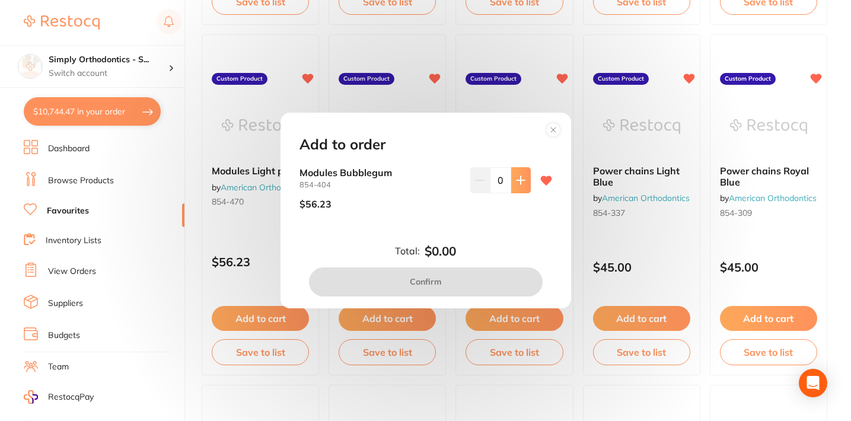
click at [516, 185] on icon at bounding box center [520, 180] width 9 height 9
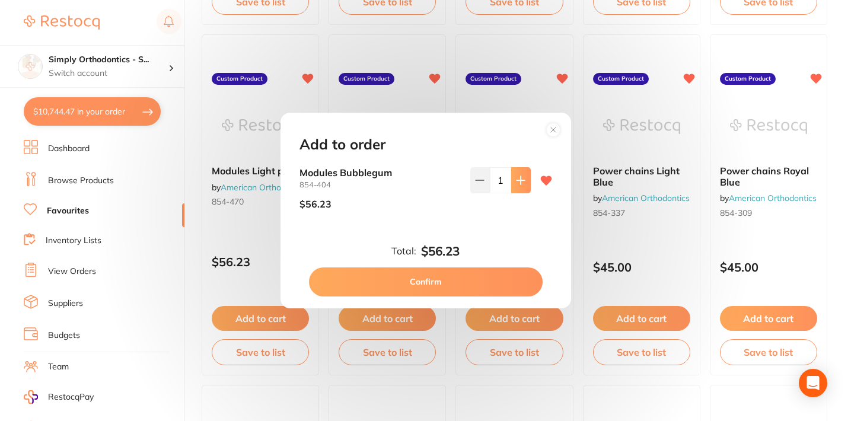
type input "1"
click at [456, 278] on button "Confirm" at bounding box center [426, 282] width 234 height 28
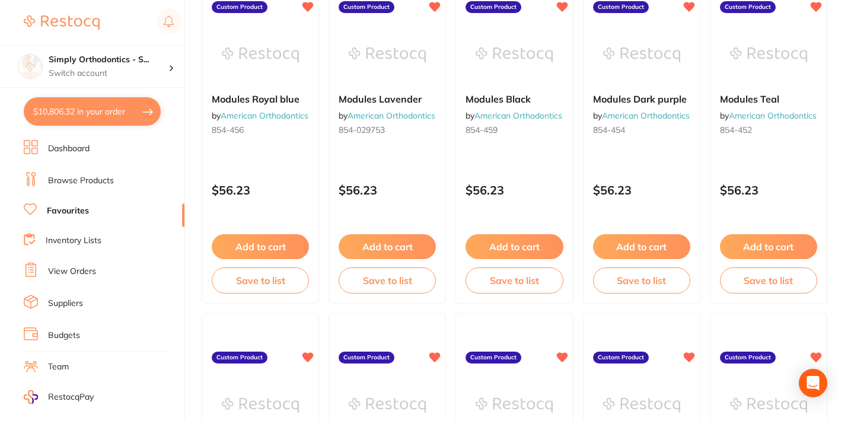
scroll to position [0, 0]
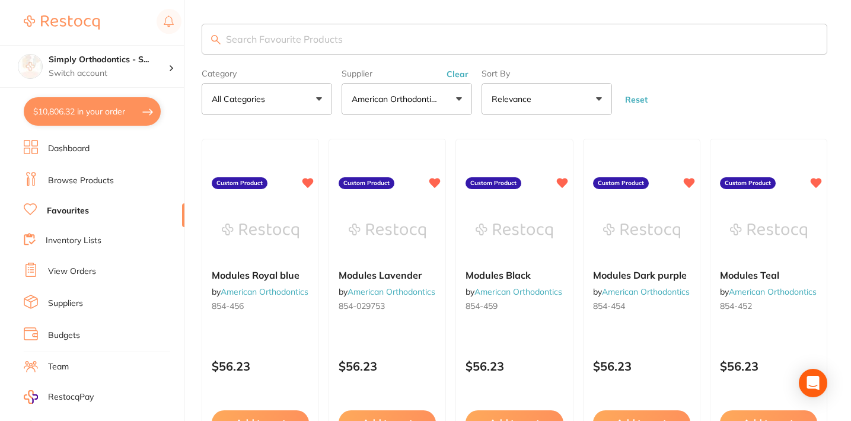
click at [401, 39] on input "search" at bounding box center [515, 39] width 626 height 31
type input "power chain"
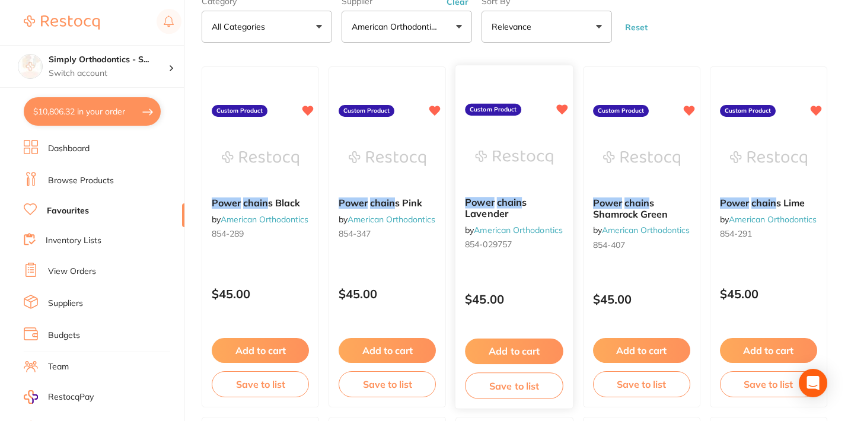
scroll to position [82, 0]
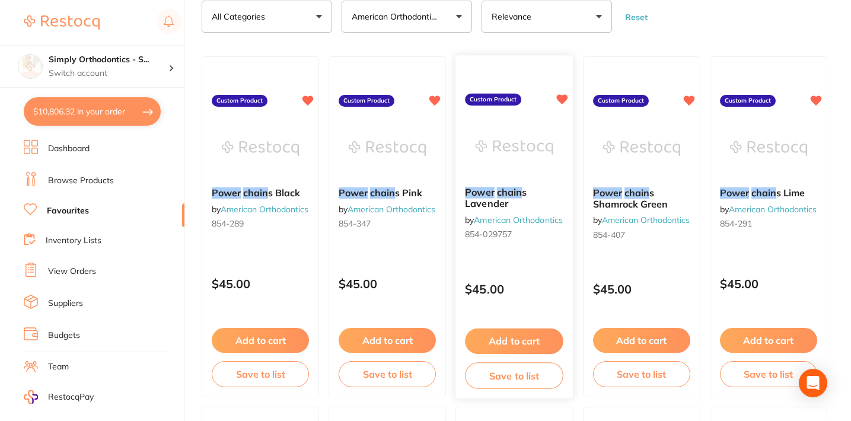
click at [518, 338] on button "Add to cart" at bounding box center [514, 342] width 98 height 26
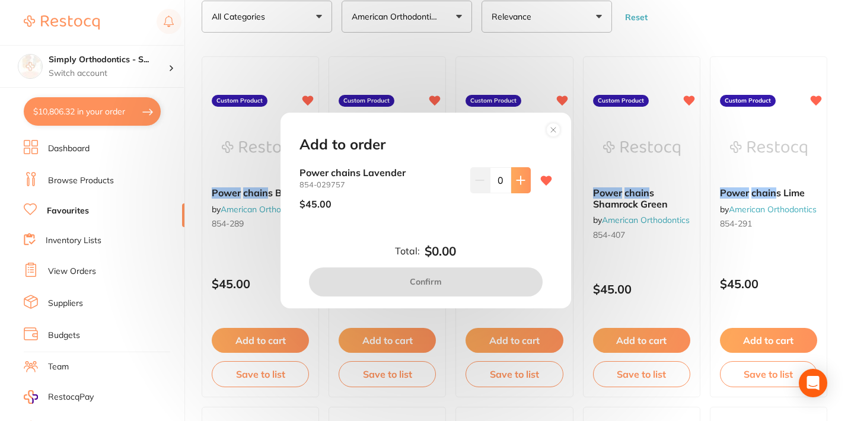
click at [518, 176] on icon at bounding box center [520, 180] width 9 height 9
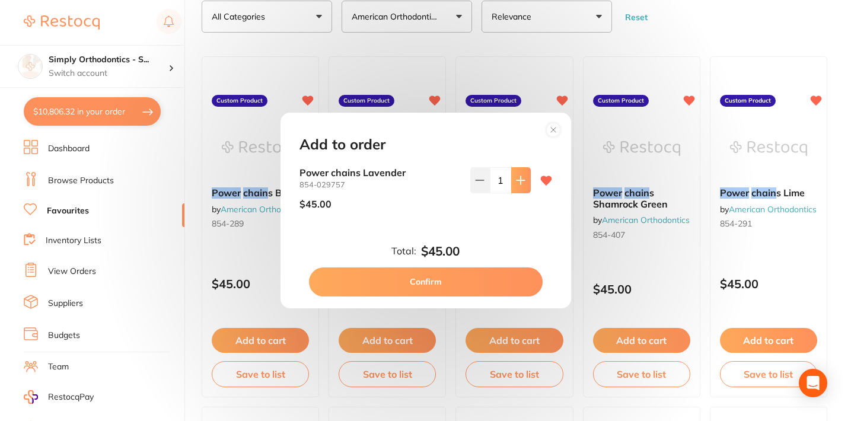
type input "1"
click at [434, 281] on button "Confirm" at bounding box center [426, 282] width 234 height 28
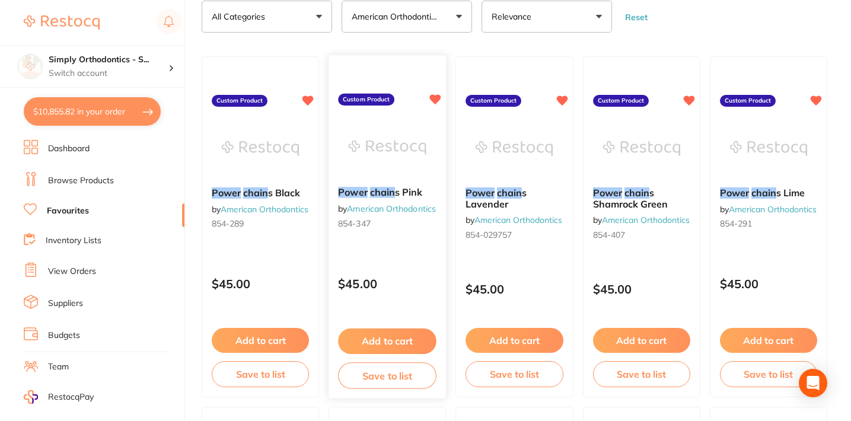
click at [374, 340] on button "Add to cart" at bounding box center [387, 342] width 98 height 26
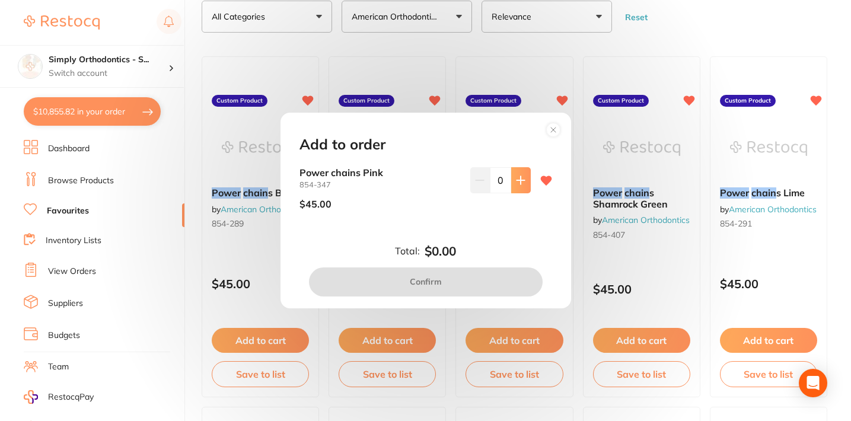
click at [523, 174] on button at bounding box center [521, 180] width 20 height 26
type input "1"
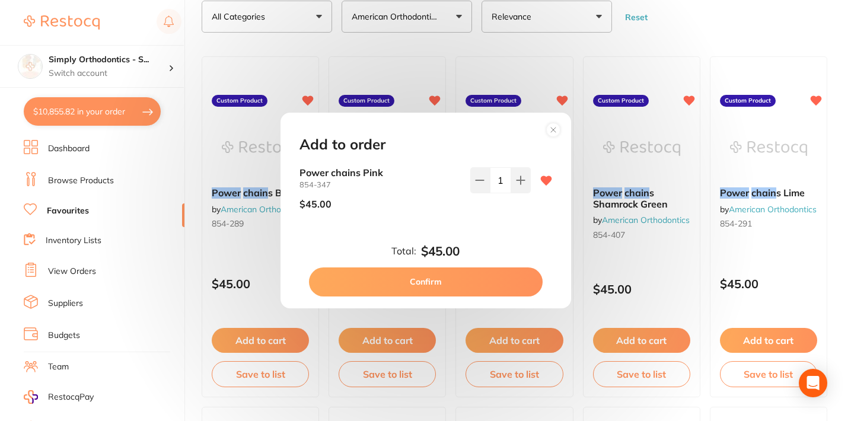
click at [427, 281] on button "Confirm" at bounding box center [426, 282] width 234 height 28
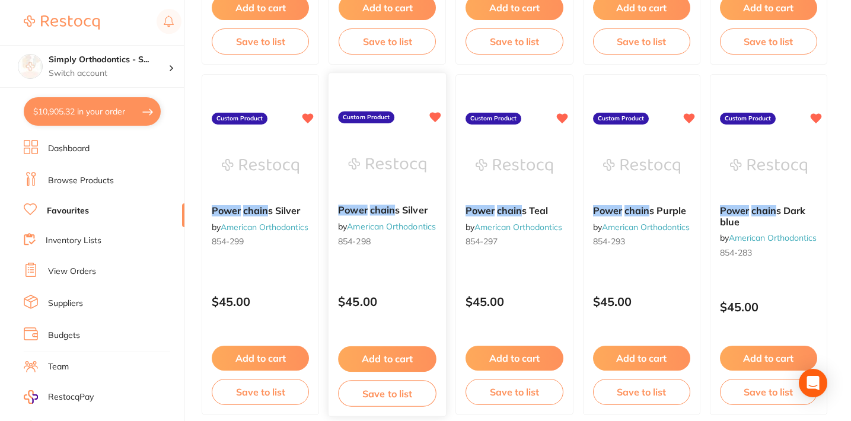
scroll to position [773, 0]
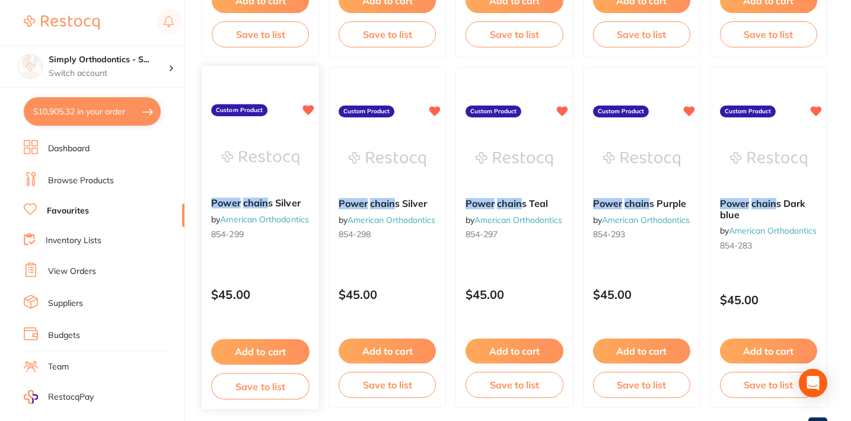
click at [269, 354] on button "Add to cart" at bounding box center [260, 352] width 98 height 26
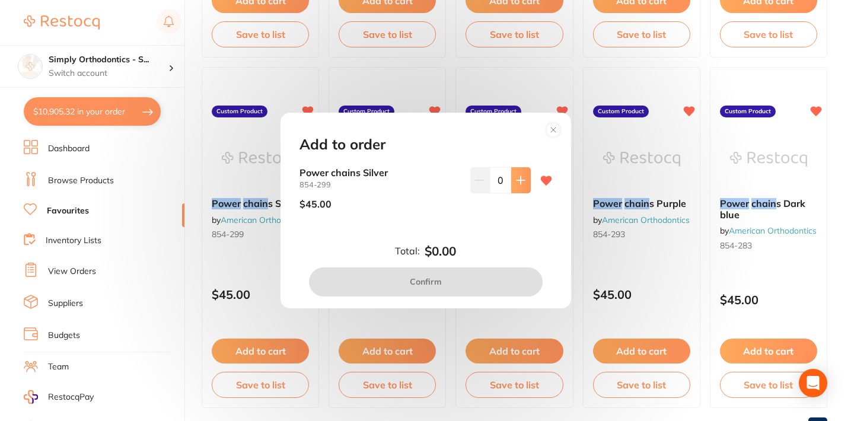
click at [516, 180] on icon at bounding box center [520, 180] width 9 height 9
type input "1"
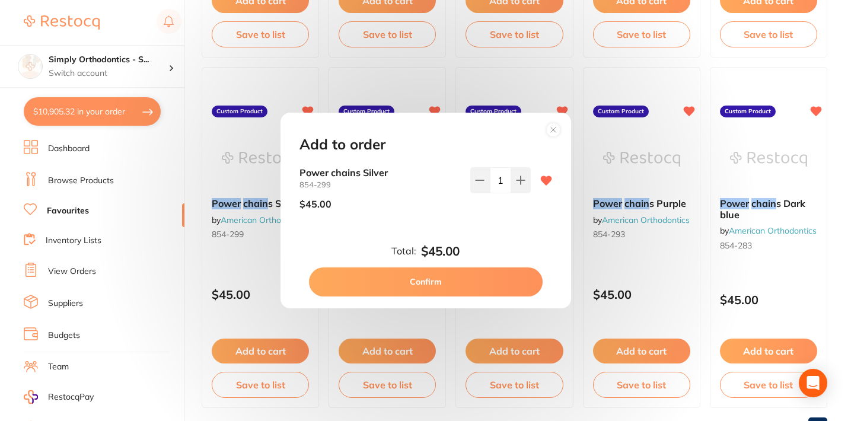
click at [462, 279] on button "Confirm" at bounding box center [426, 282] width 234 height 28
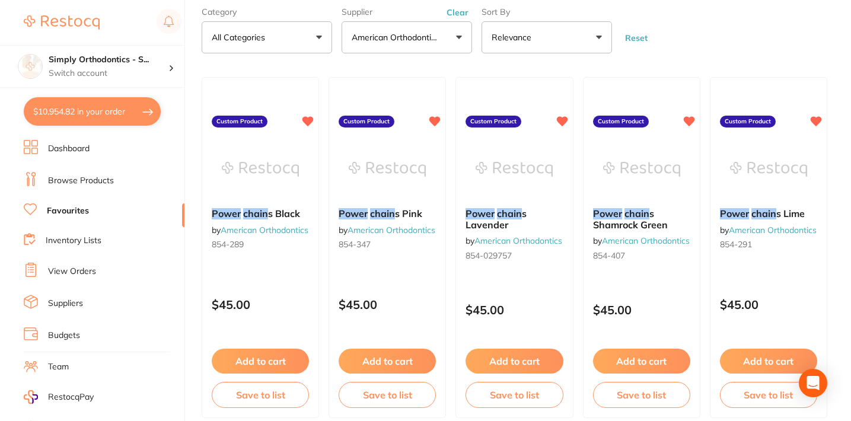
scroll to position [0, 0]
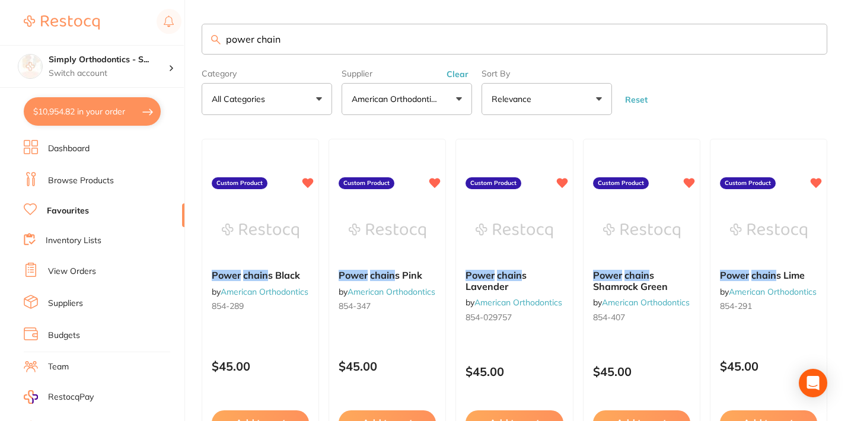
click at [810, 40] on input "power chain" at bounding box center [515, 39] width 626 height 31
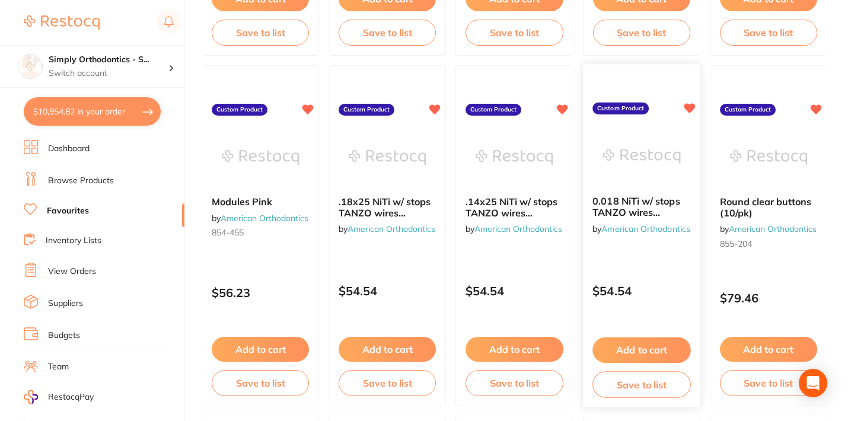
scroll to position [781, 0]
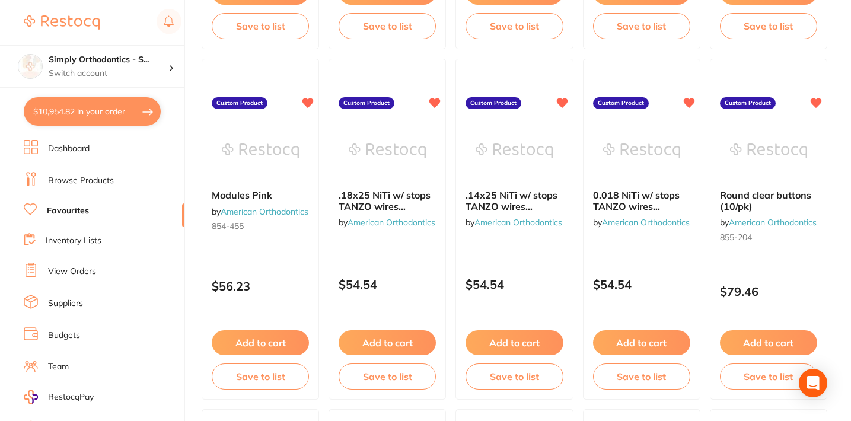
click at [61, 268] on link "View Orders" at bounding box center [72, 272] width 48 height 12
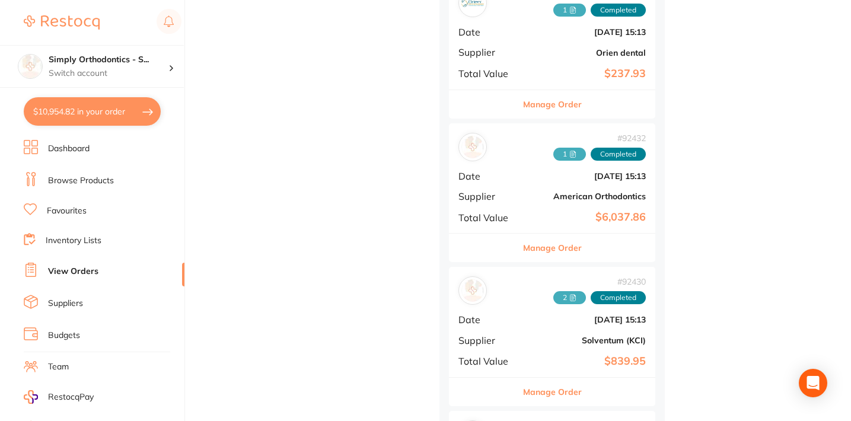
scroll to position [623, 0]
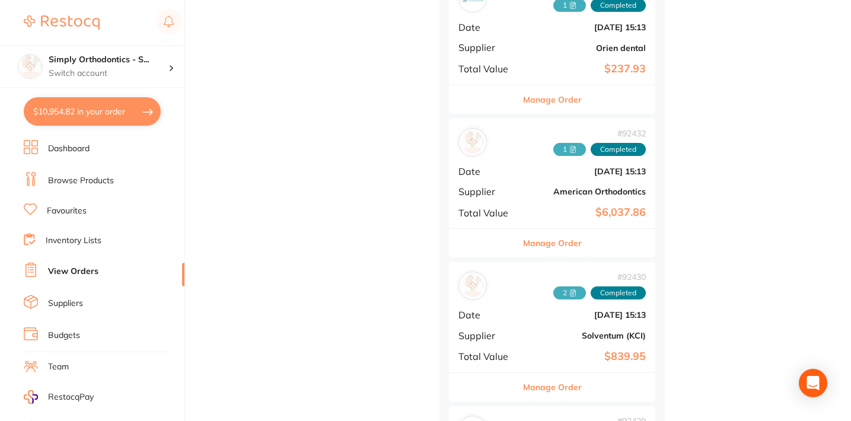
click at [548, 238] on button "Manage Order" at bounding box center [552, 243] width 59 height 28
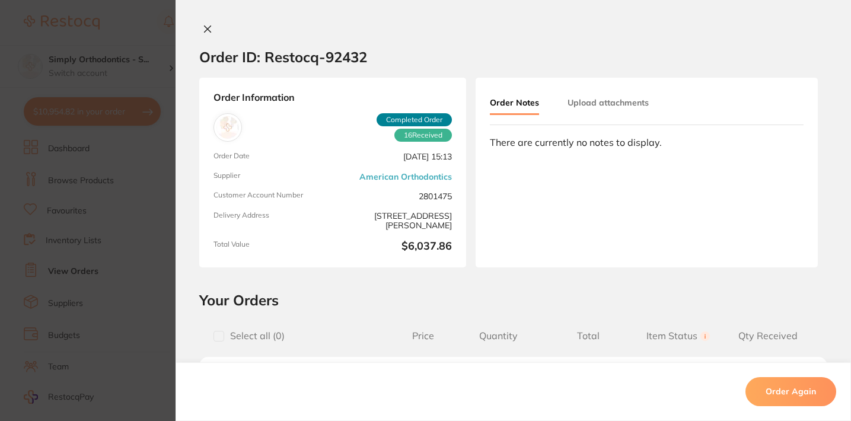
click at [205, 28] on icon at bounding box center [208, 29] width 7 height 7
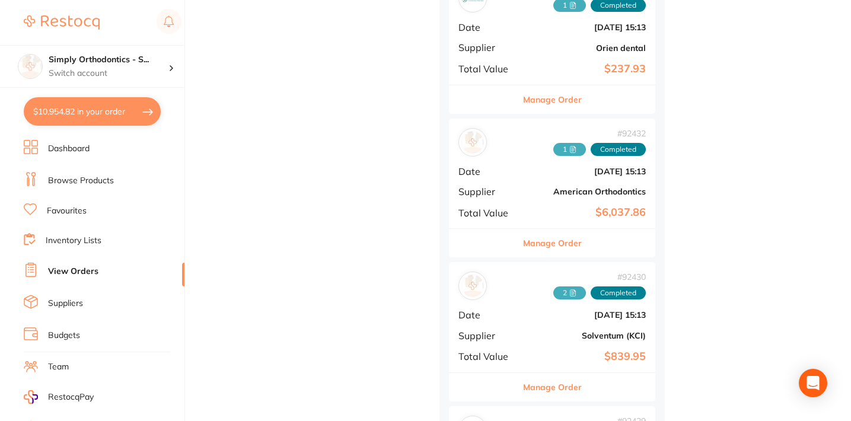
click at [72, 217] on li "Favourites" at bounding box center [104, 210] width 161 height 15
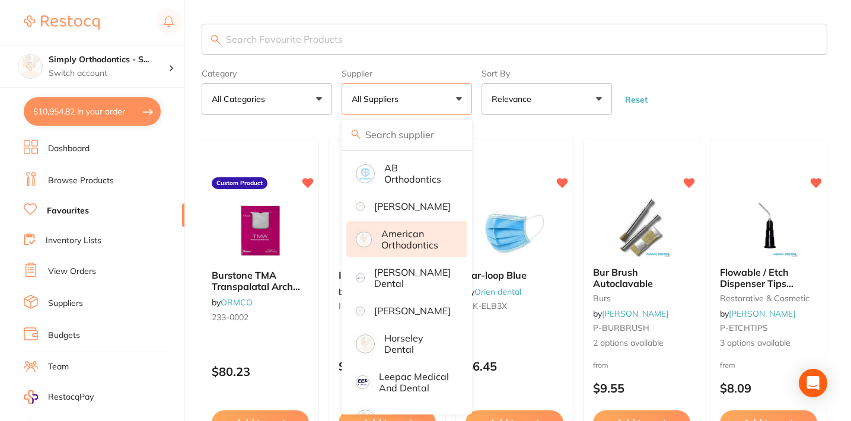
scroll to position [30, 0]
click at [391, 249] on p "American Orthodontics" at bounding box center [416, 239] width 70 height 22
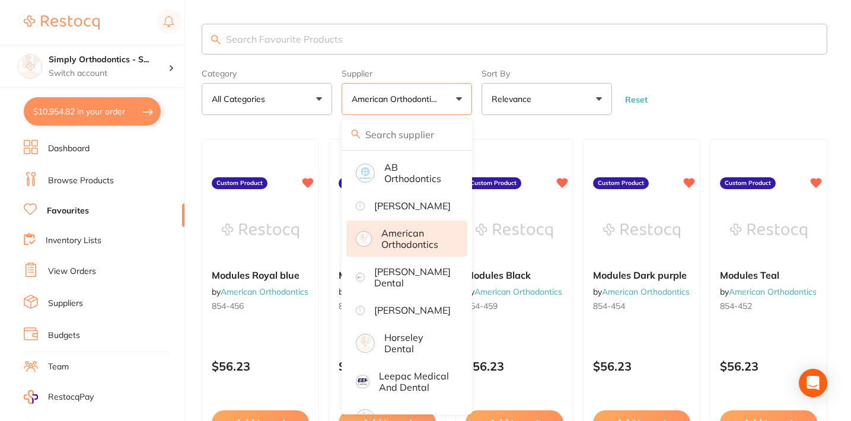
click at [718, 115] on form "Category All Categories All Categories No categories found Clear Category false…" at bounding box center [515, 89] width 626 height 51
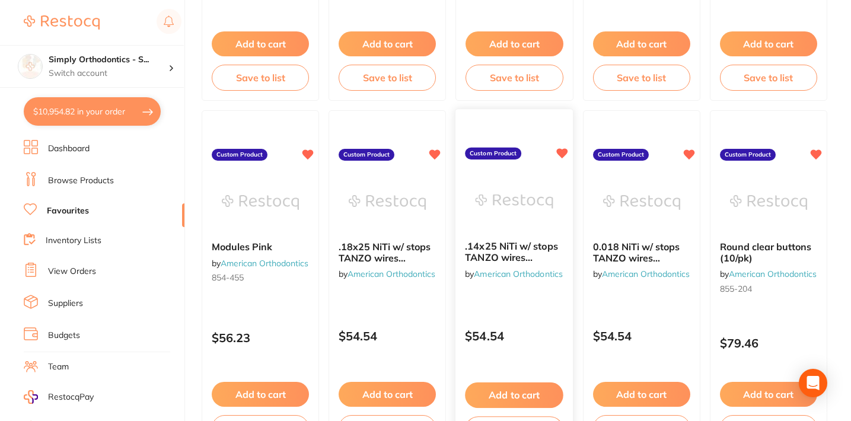
scroll to position [0, 0]
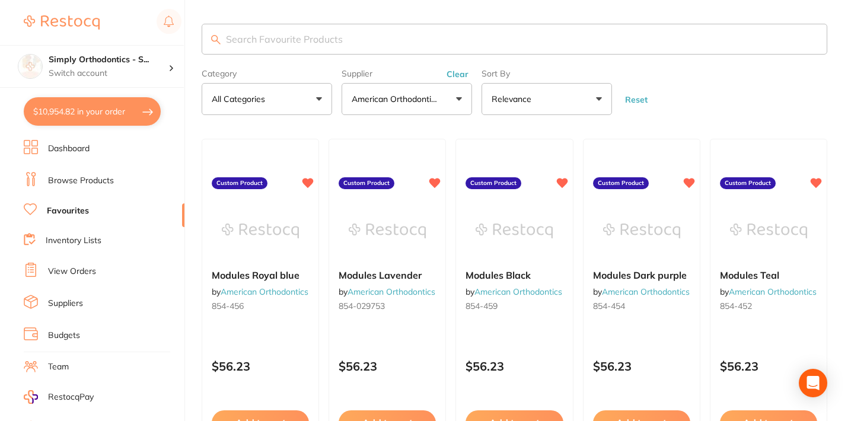
click at [359, 45] on input "search" at bounding box center [515, 39] width 626 height 31
type input "tanzo"
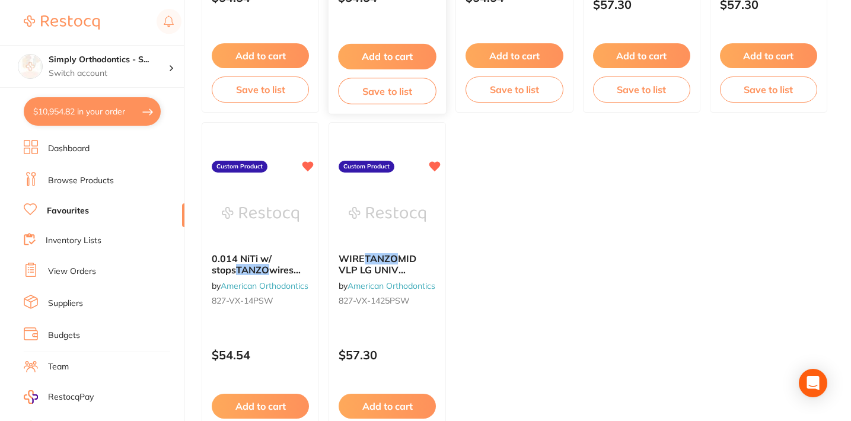
scroll to position [369, 0]
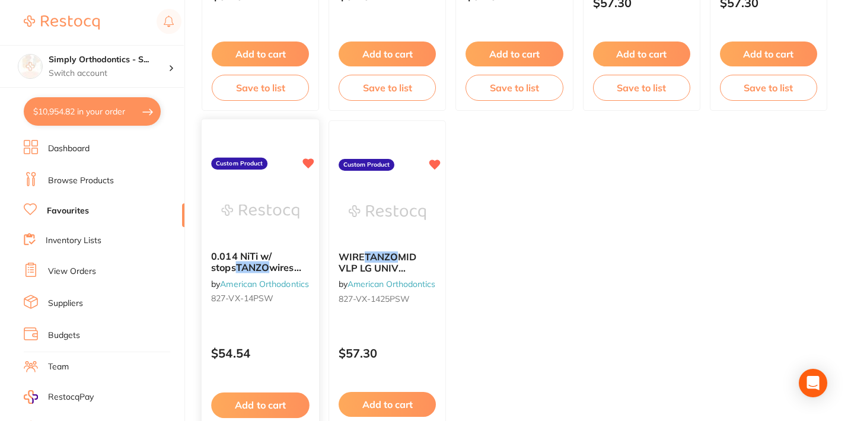
click at [252, 407] on button "Add to cart" at bounding box center [260, 406] width 98 height 26
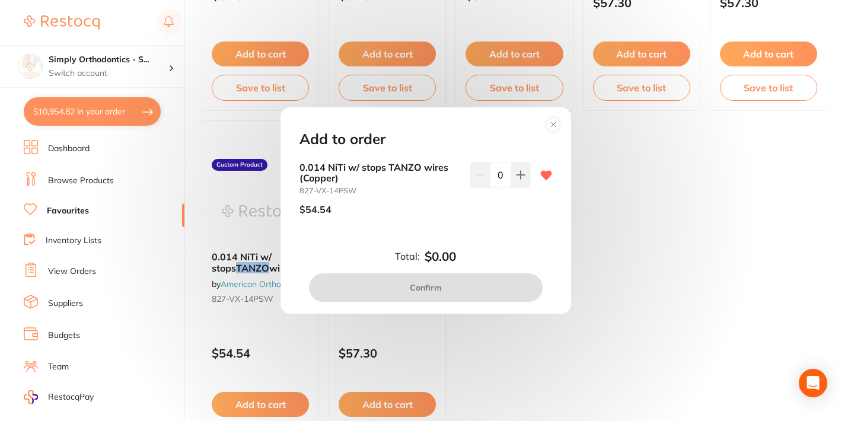
click at [500, 176] on input "0" at bounding box center [500, 175] width 21 height 26
type input "6"
click at [492, 226] on div "0.014 NiTi w/ stops TANZO wires (Copper) 827-VX-14PSW $54.54 6" at bounding box center [425, 203] width 281 height 82
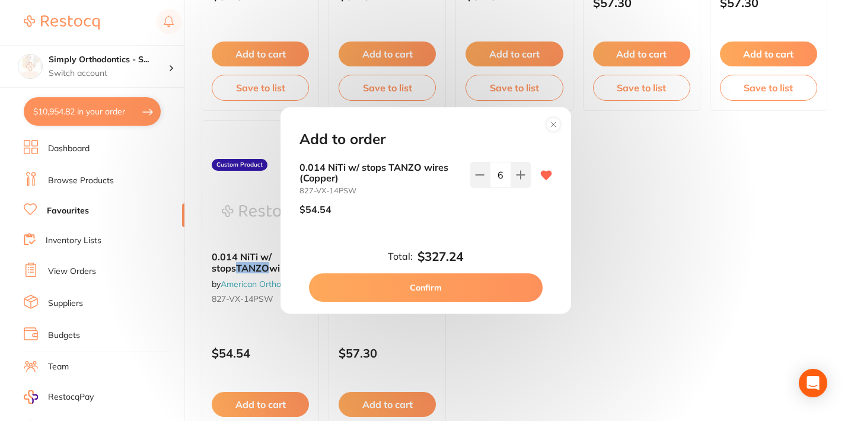
click at [441, 293] on button "Confirm" at bounding box center [426, 287] width 234 height 28
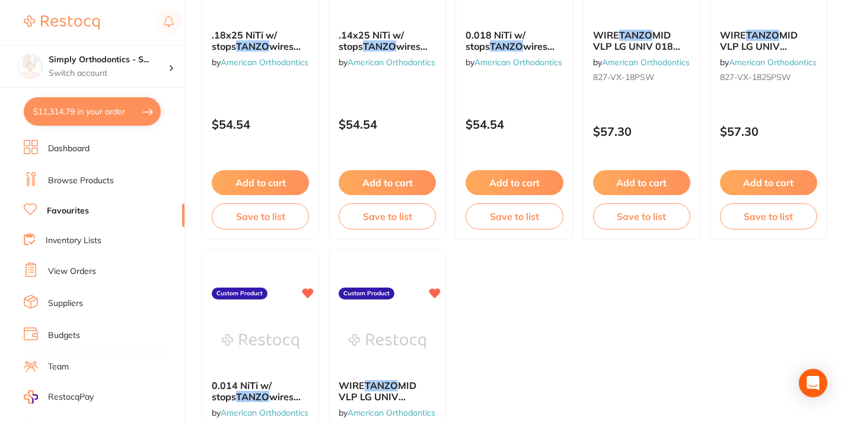
scroll to position [235, 0]
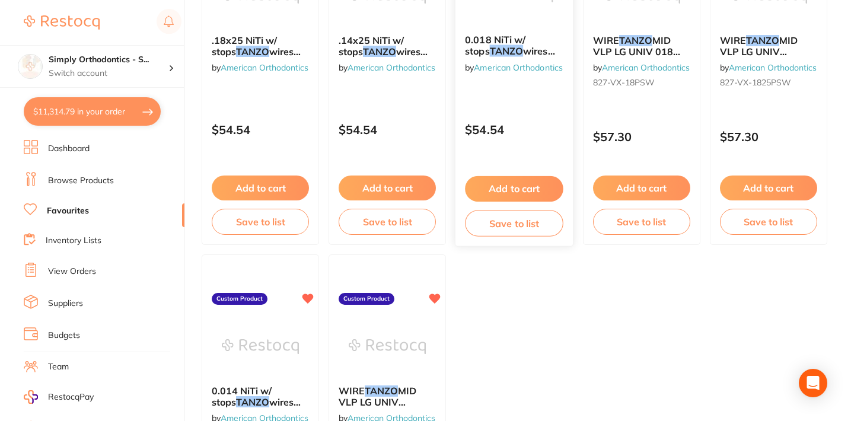
click at [513, 192] on button "Add to cart" at bounding box center [515, 189] width 98 height 26
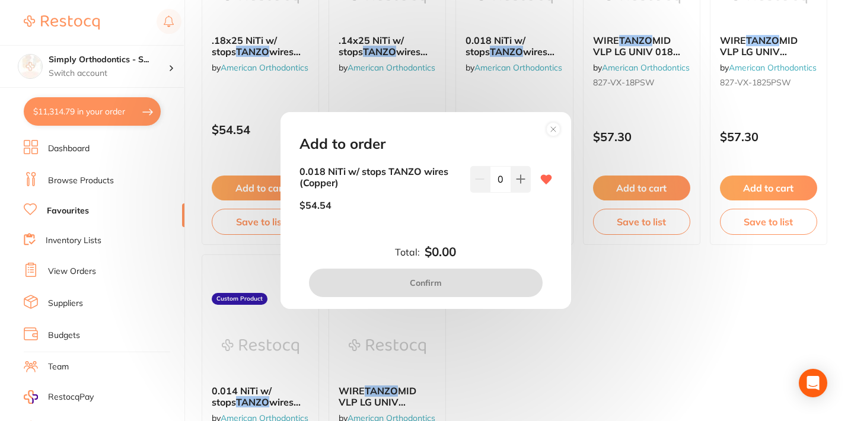
click at [500, 179] on input "0" at bounding box center [500, 179] width 21 height 26
type input "6"
click at [499, 209] on div "6" at bounding box center [500, 193] width 61 height 54
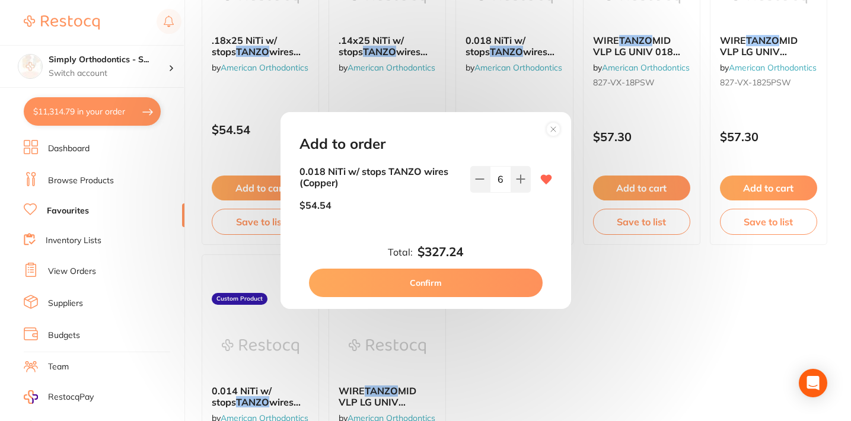
click at [464, 287] on button "Confirm" at bounding box center [426, 283] width 234 height 28
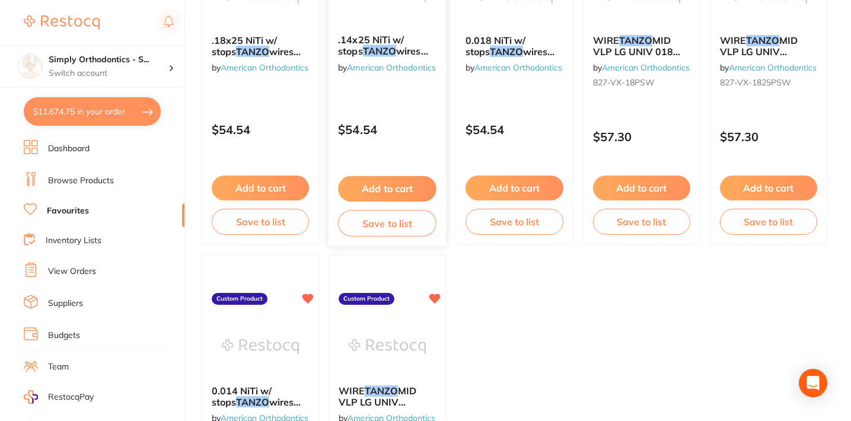
click at [386, 193] on button "Add to cart" at bounding box center [387, 189] width 98 height 26
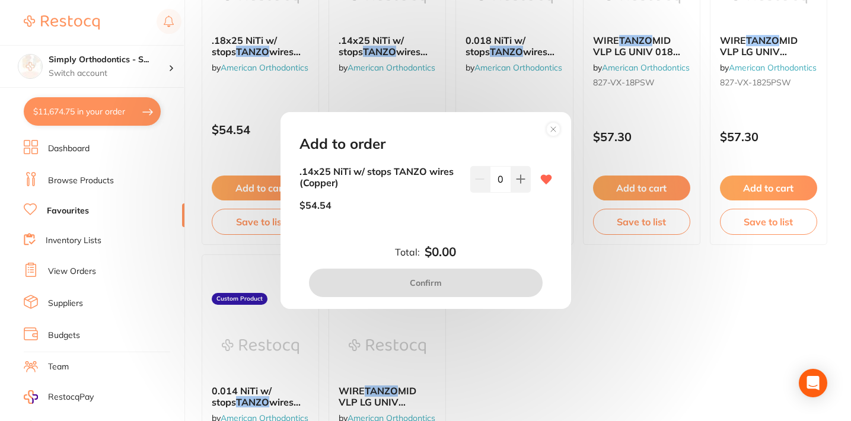
click at [500, 180] on input "0" at bounding box center [500, 179] width 21 height 26
type input "6"
click at [483, 214] on div "6" at bounding box center [500, 193] width 61 height 54
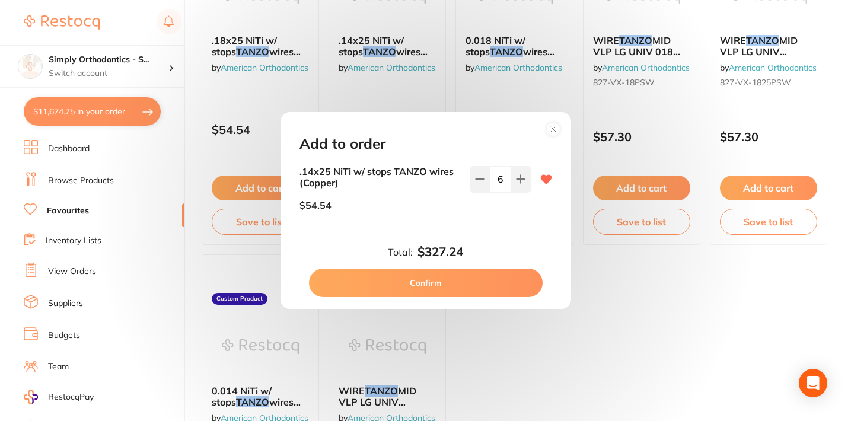
click at [432, 283] on button "Confirm" at bounding box center [426, 283] width 234 height 28
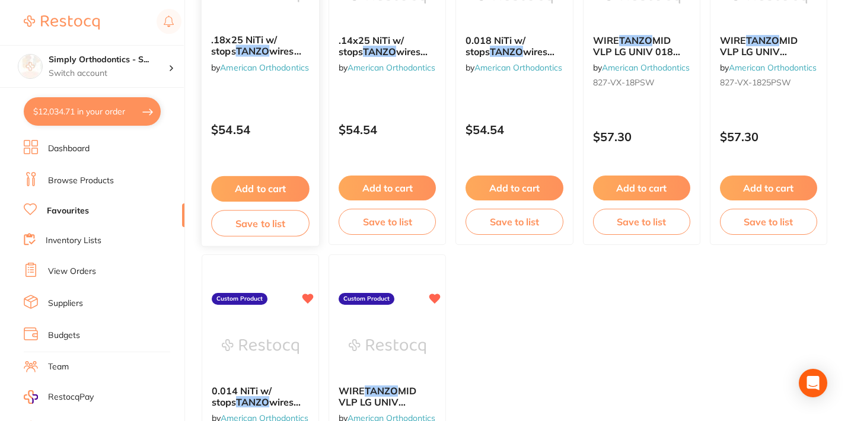
click at [246, 187] on button "Add to cart" at bounding box center [260, 189] width 98 height 26
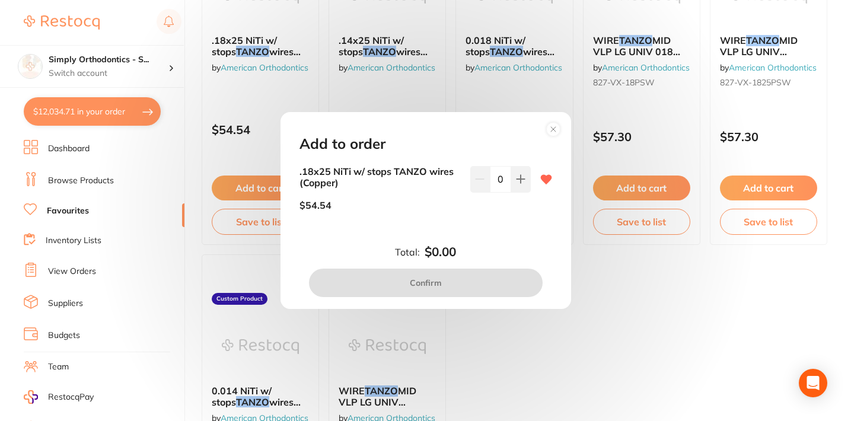
click at [499, 179] on input "0" at bounding box center [500, 179] width 21 height 26
type input "6"
click at [492, 218] on div "6" at bounding box center [500, 193] width 61 height 54
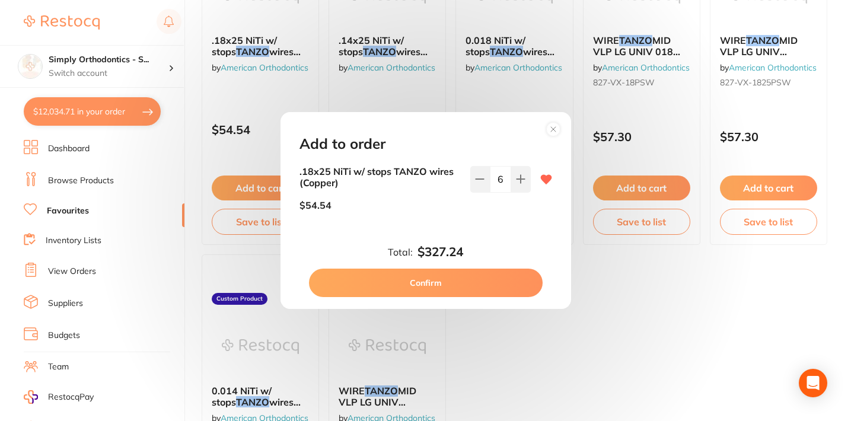
click at [421, 282] on button "Confirm" at bounding box center [426, 283] width 234 height 28
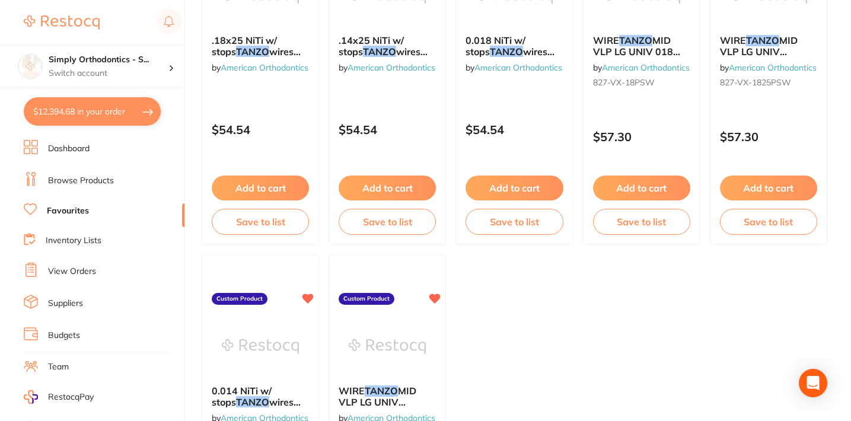
scroll to position [0, 0]
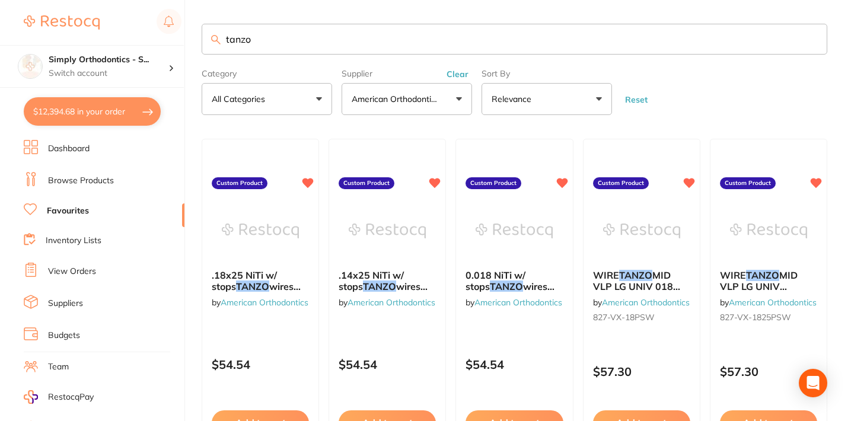
click at [810, 40] on input "tanzo" at bounding box center [515, 39] width 626 height 31
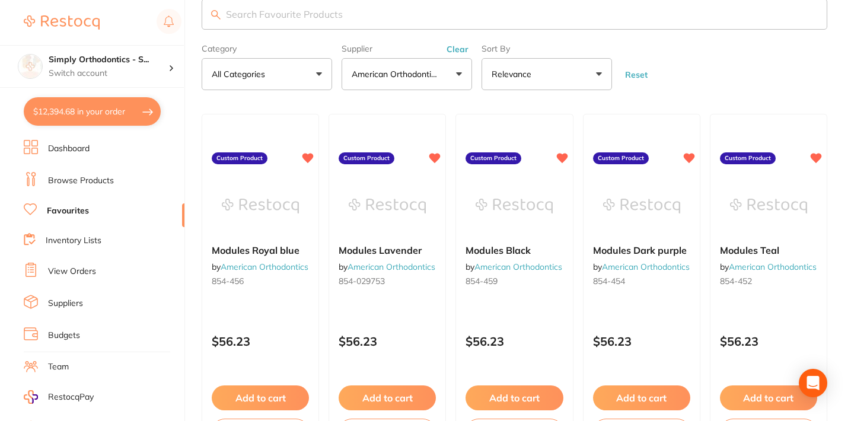
scroll to position [28, 0]
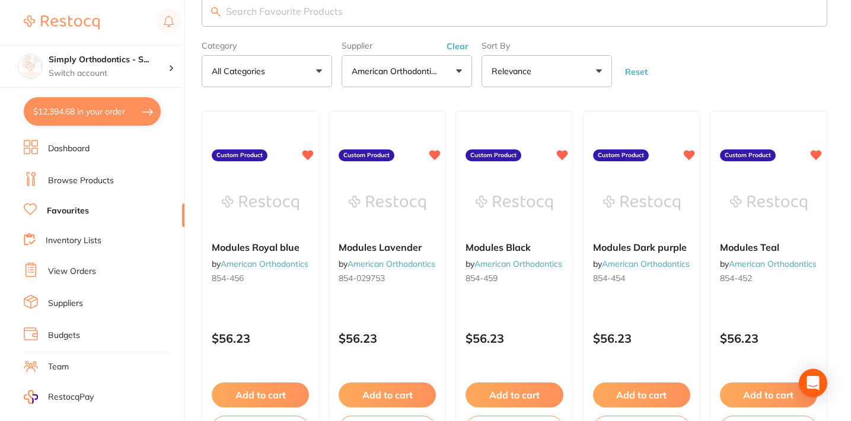
click at [460, 50] on button "Clear" at bounding box center [457, 46] width 29 height 11
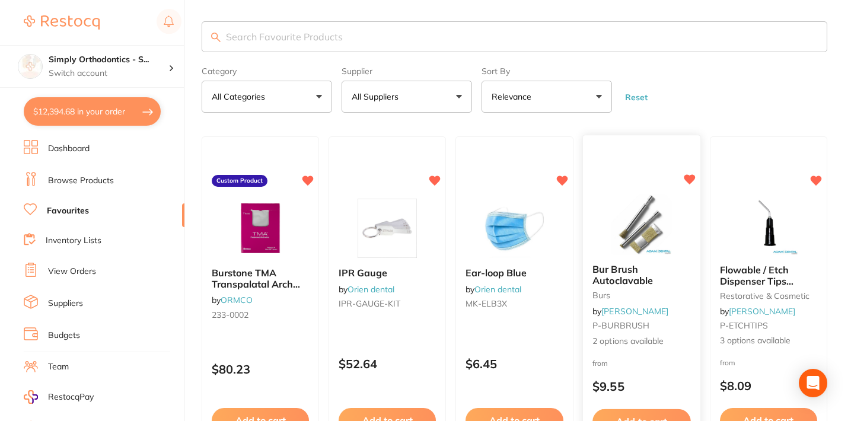
scroll to position [0, 0]
